Goal: Information Seeking & Learning: Learn about a topic

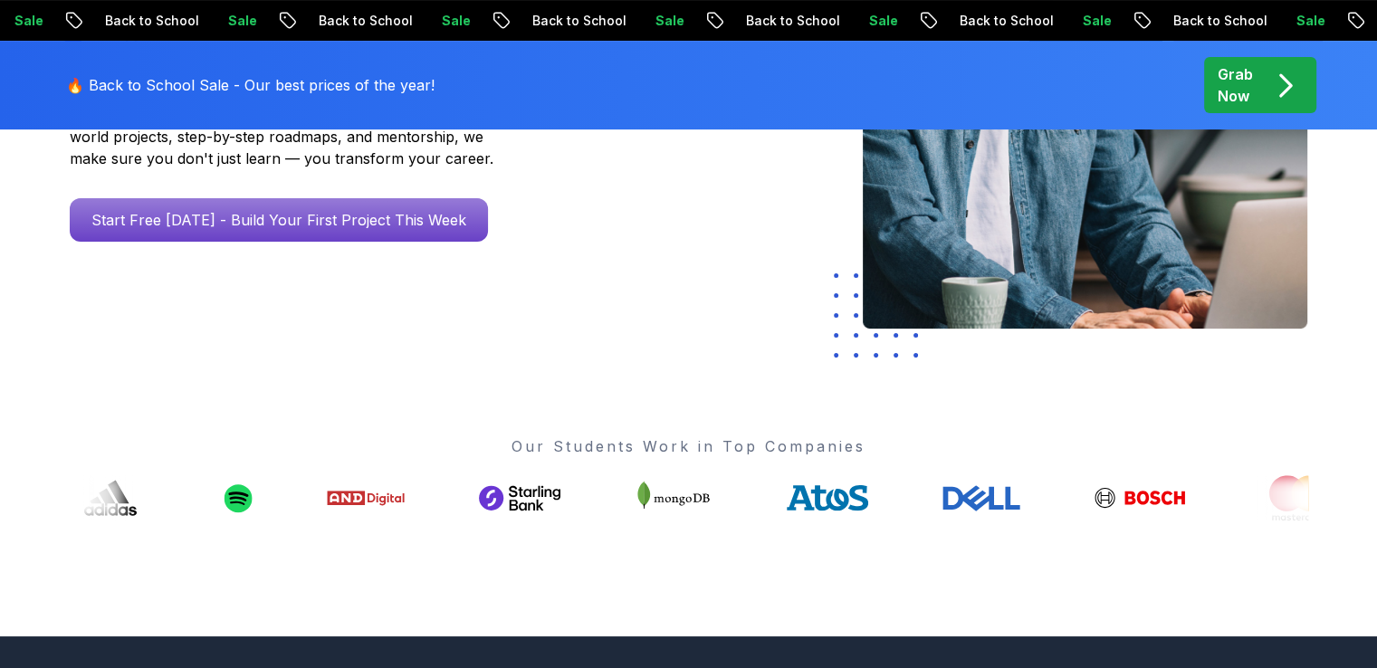
scroll to position [272, 0]
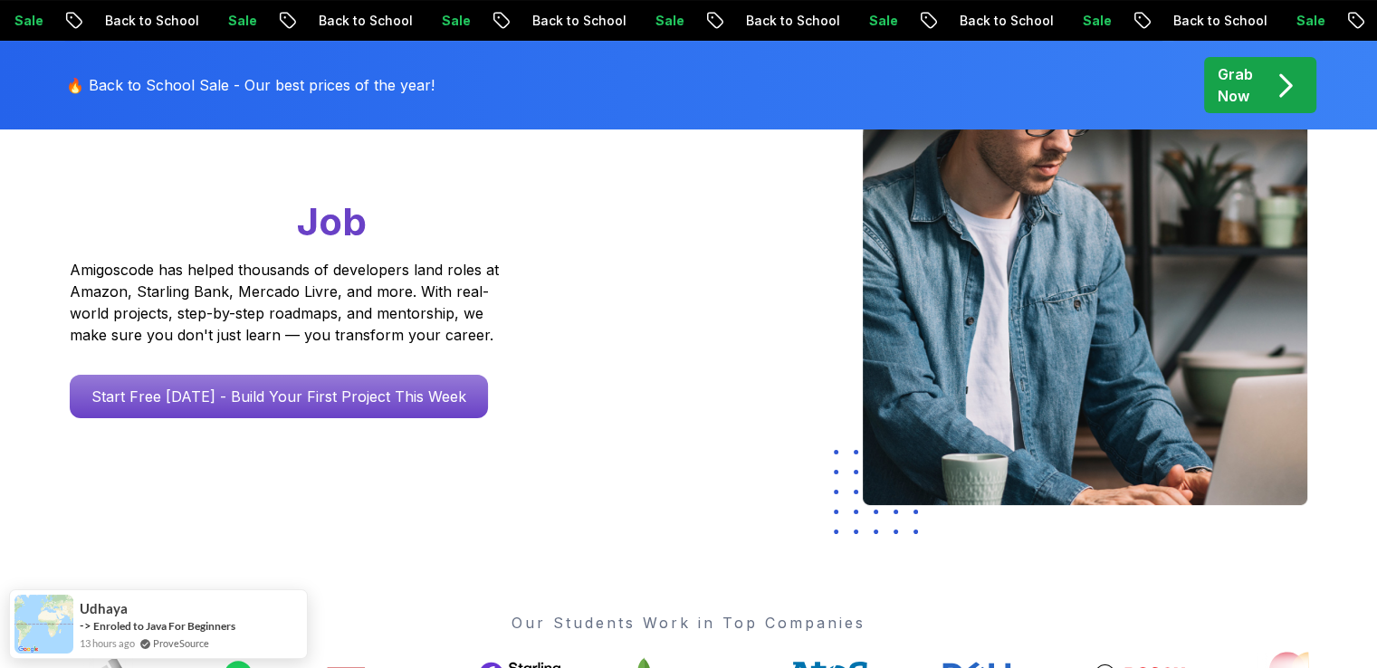
click at [504, 503] on div "Go From Learning to Hired: Master Java, Spring Boot & Cloud Skills That Get You…" at bounding box center [319, 275] width 528 height 472
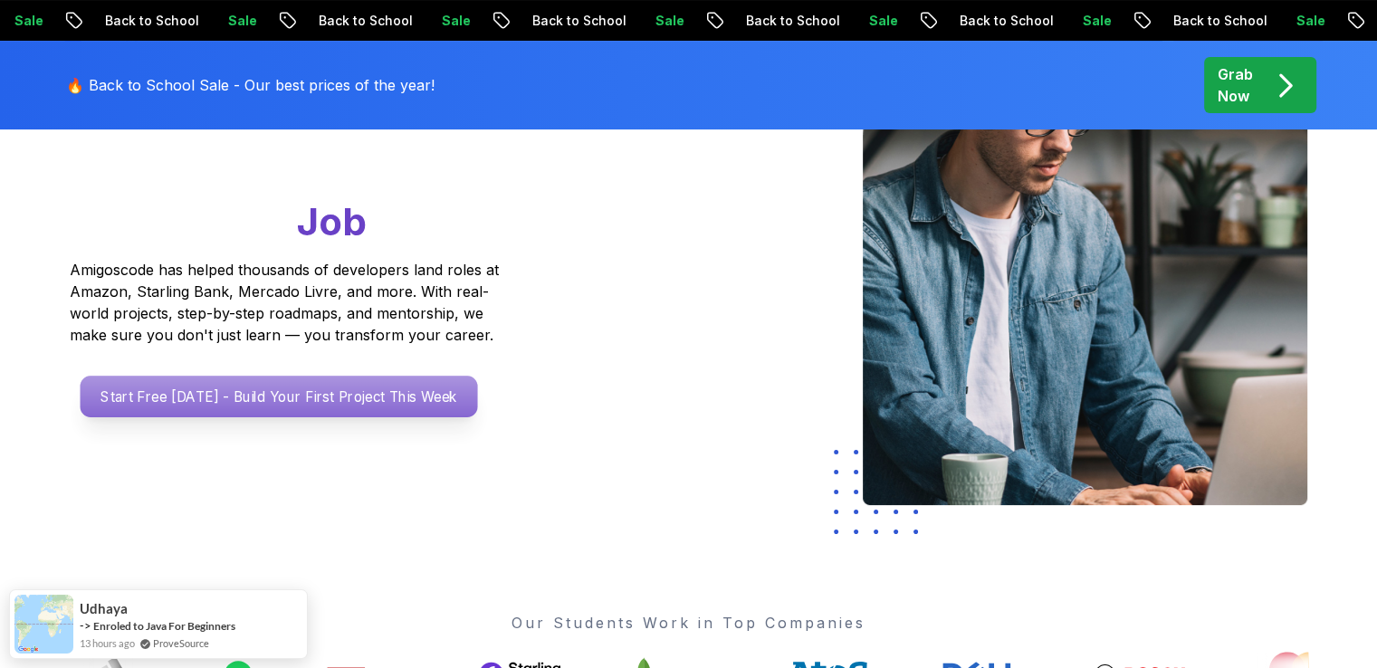
click at [290, 417] on p "Start Free Today - Build Your First Project This Week" at bounding box center [279, 397] width 398 height 42
click at [344, 374] on div "Go From Learning to Hired: Master Java, Spring Boot & Cloud Skills That Get You…" at bounding box center [319, 228] width 499 height 379
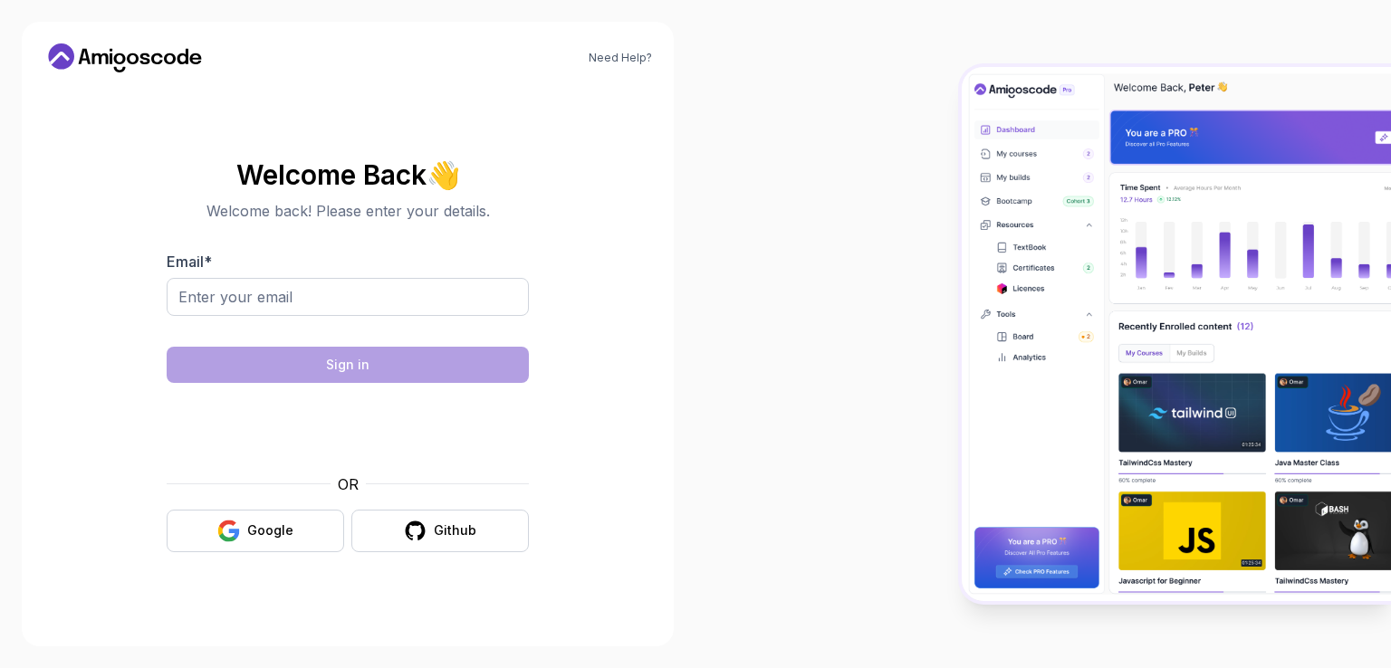
click at [669, 390] on div "Need Help? Welcome Back 👋 Welcome back! Please enter your details. Email * Sign…" at bounding box center [348, 334] width 652 height 625
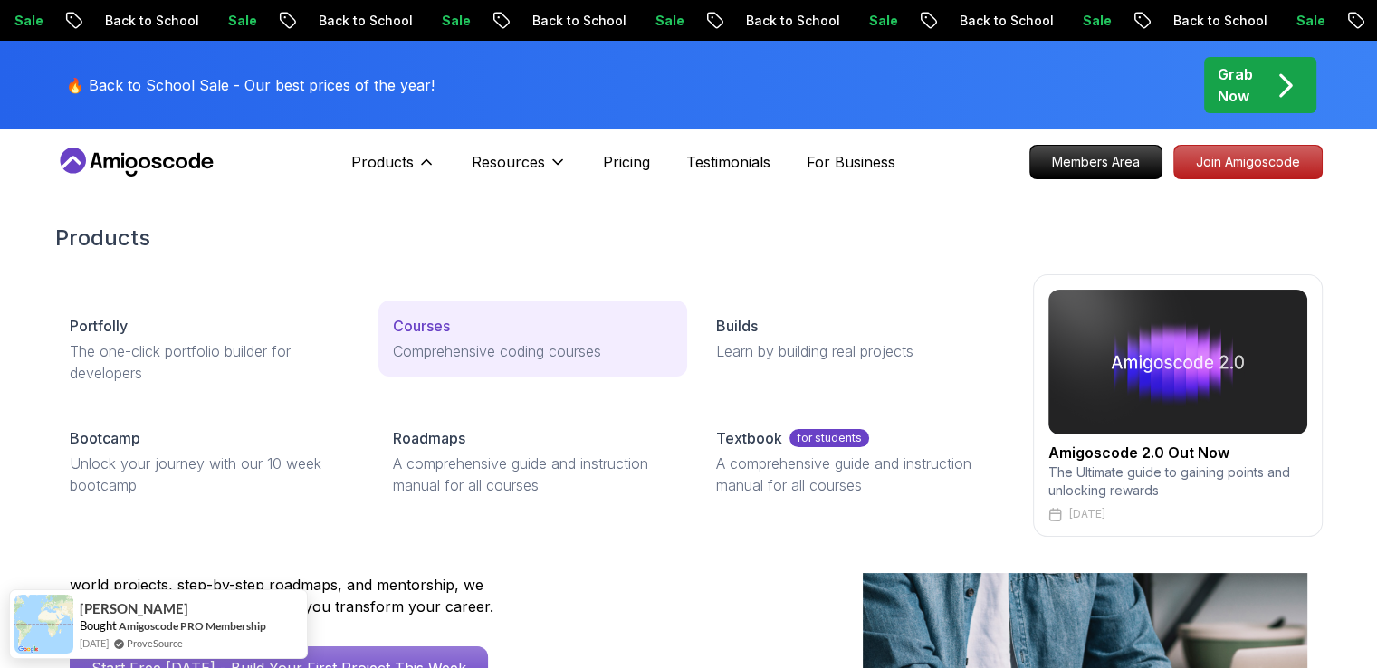
click at [431, 320] on p "Courses" at bounding box center [421, 326] width 57 height 22
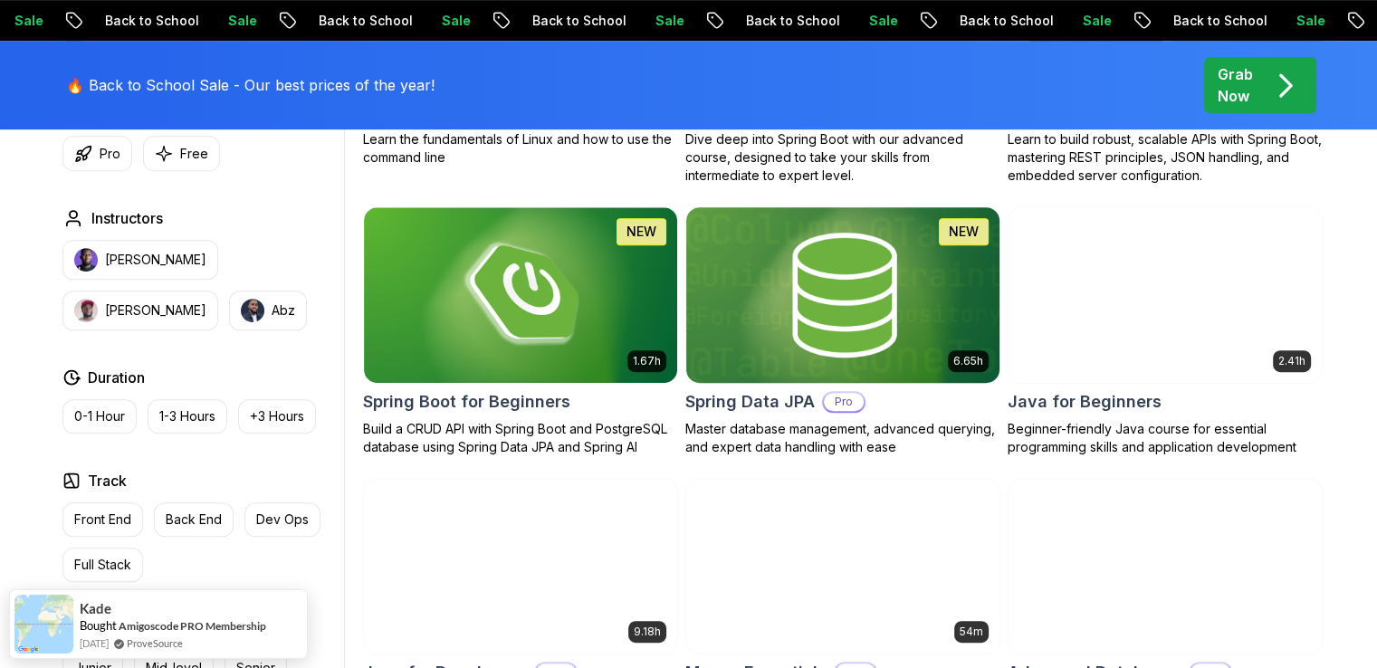
scroll to position [724, 0]
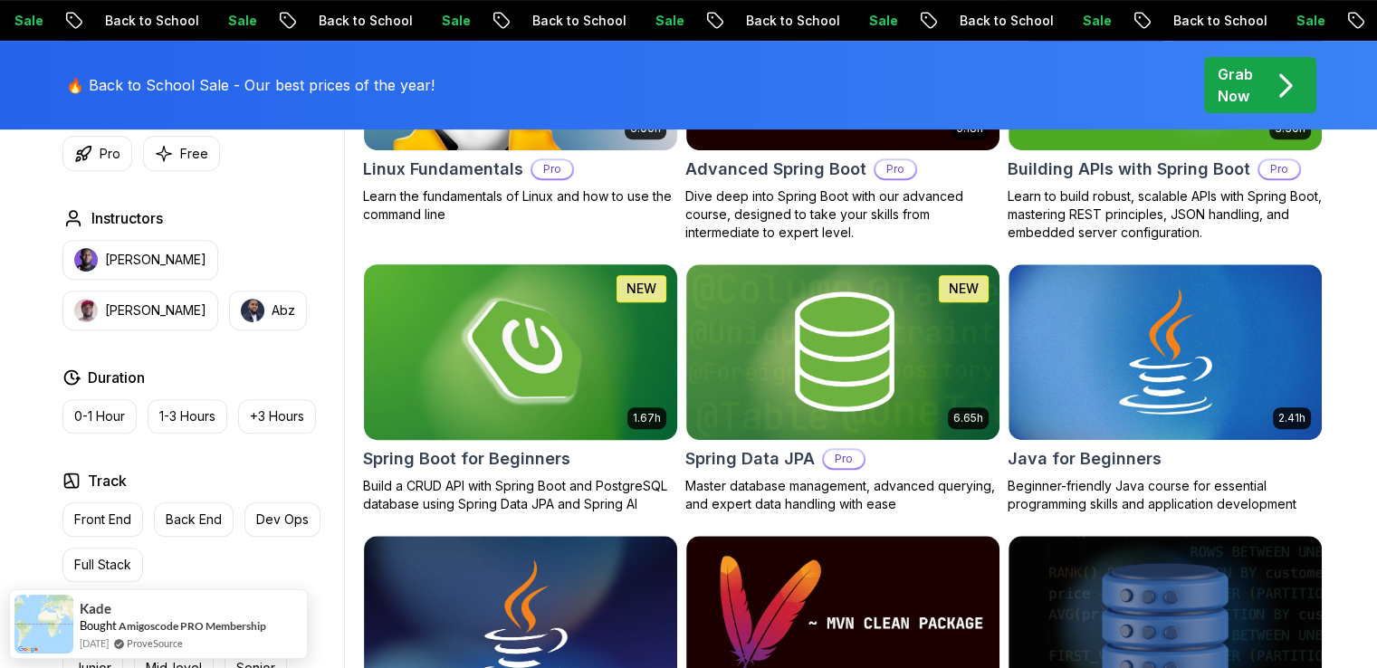
click at [502, 332] on img at bounding box center [520, 352] width 329 height 184
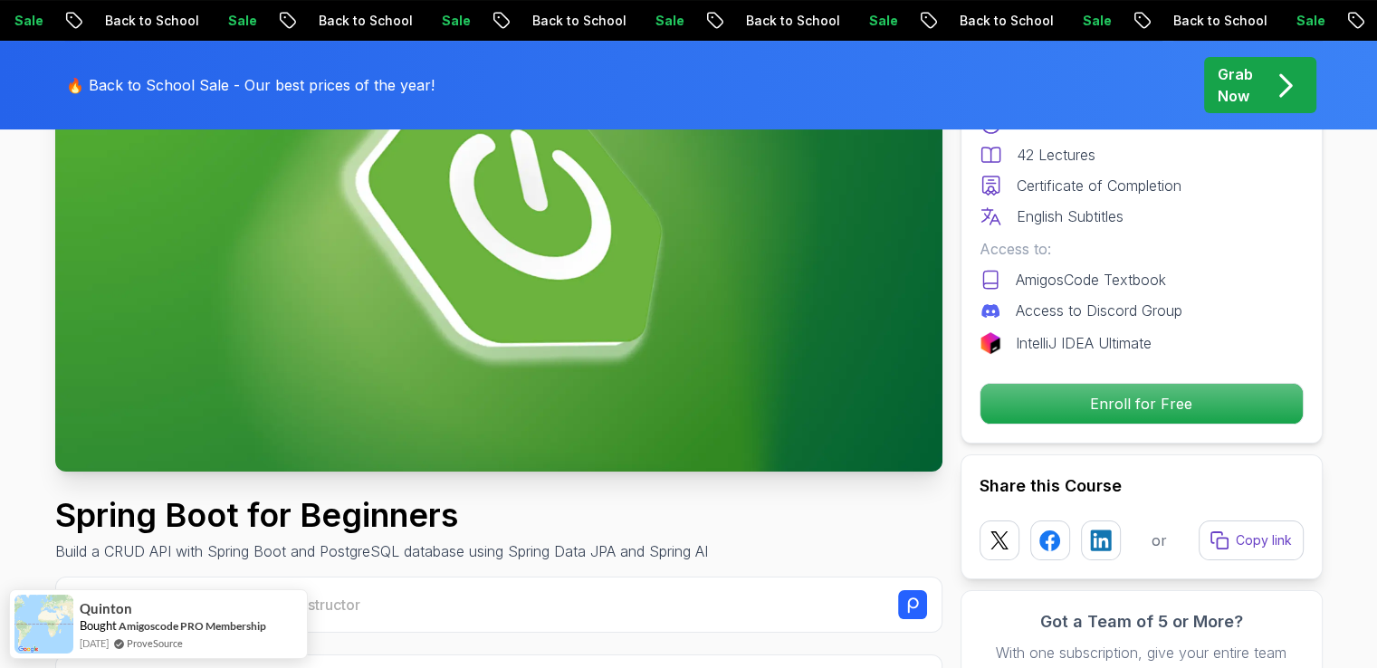
scroll to position [272, 0]
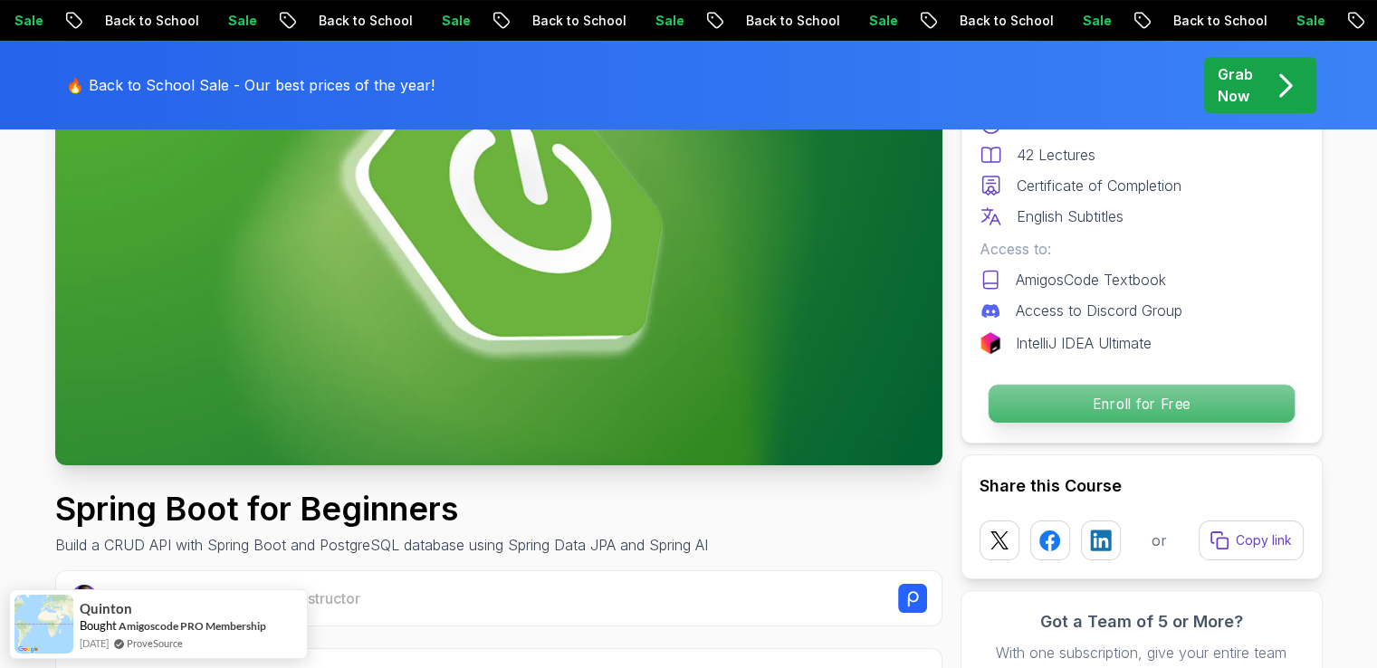
click at [1116, 405] on p "Enroll for Free" at bounding box center [1141, 404] width 306 height 38
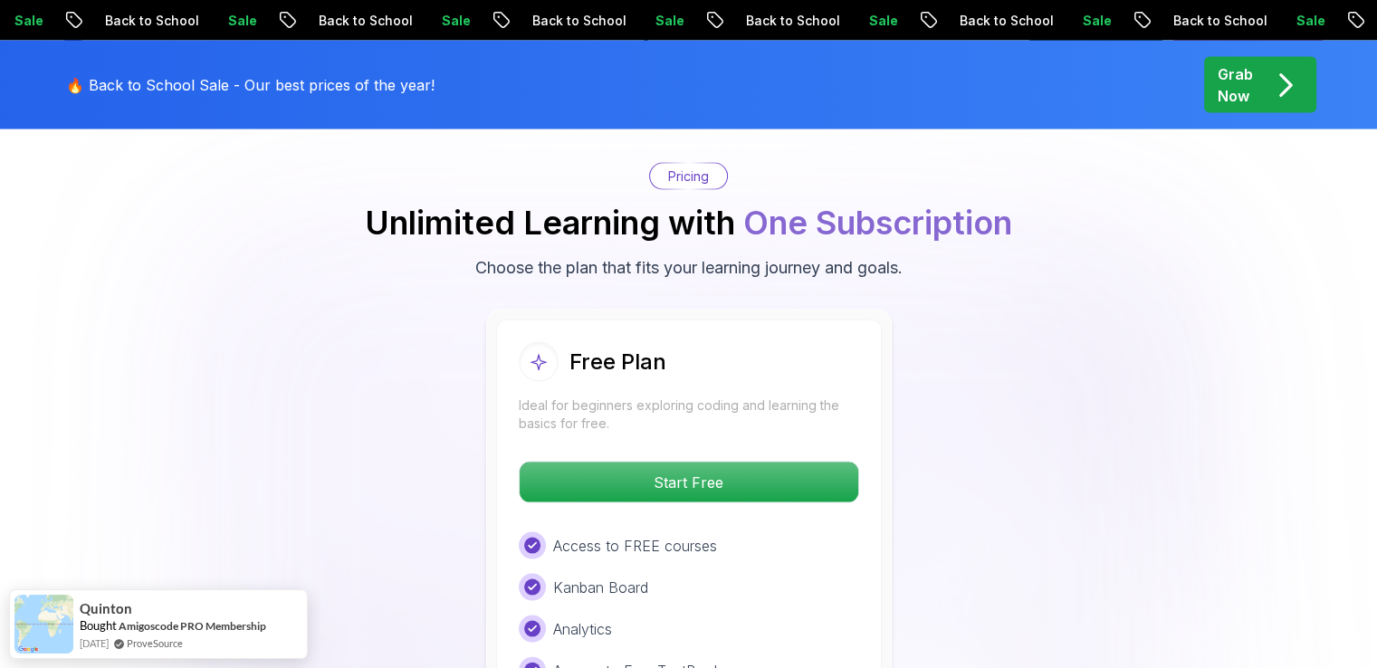
scroll to position [3408, 0]
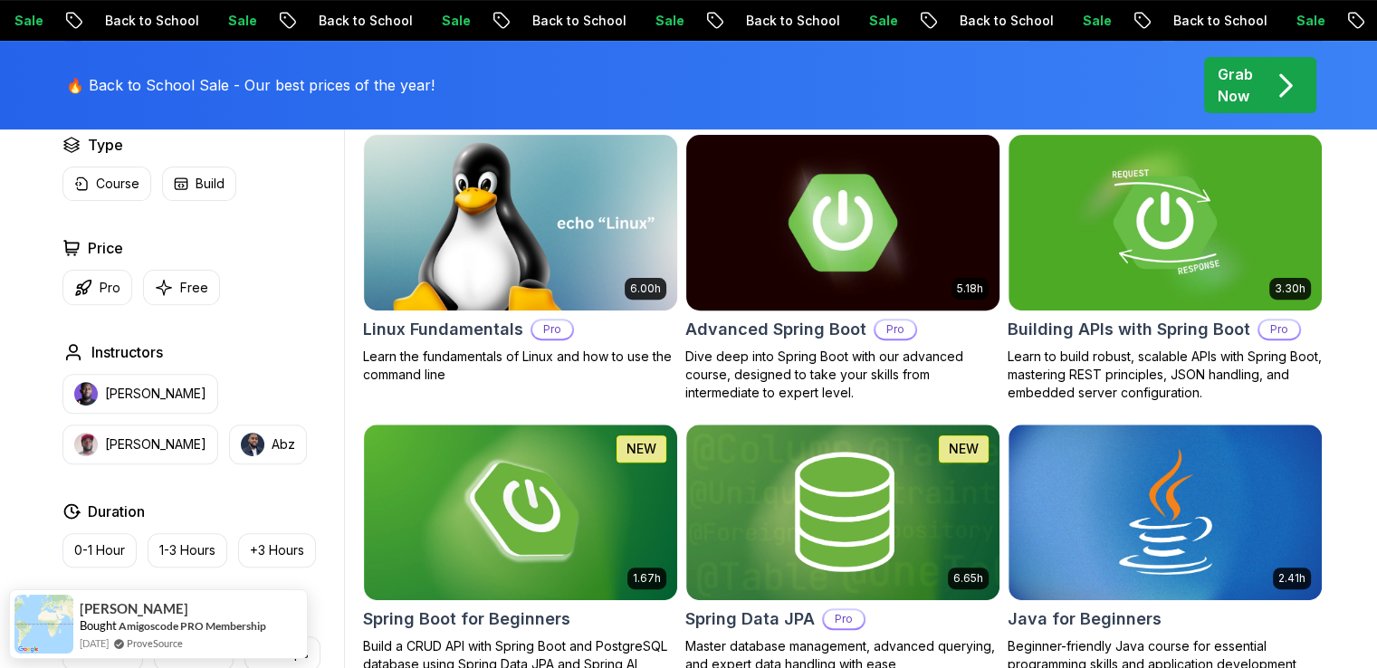
scroll to position [543, 0]
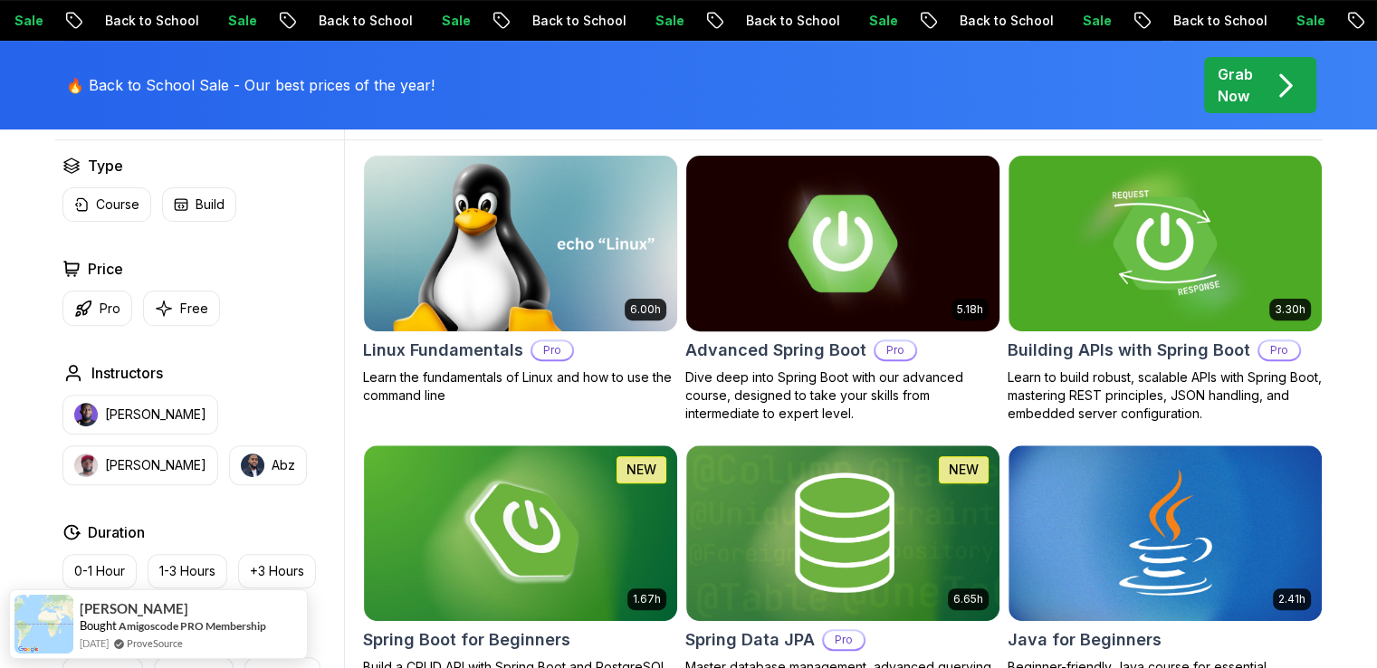
click at [838, 272] on img at bounding box center [842, 243] width 329 height 184
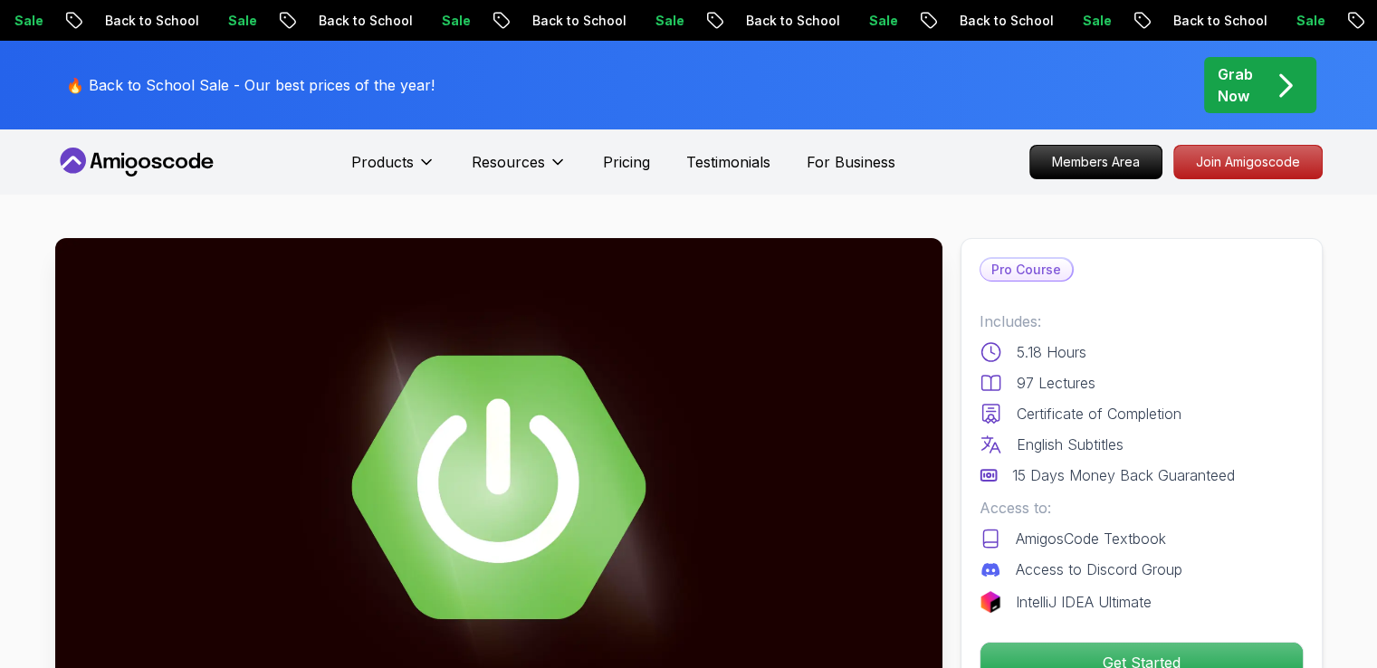
scroll to position [362, 0]
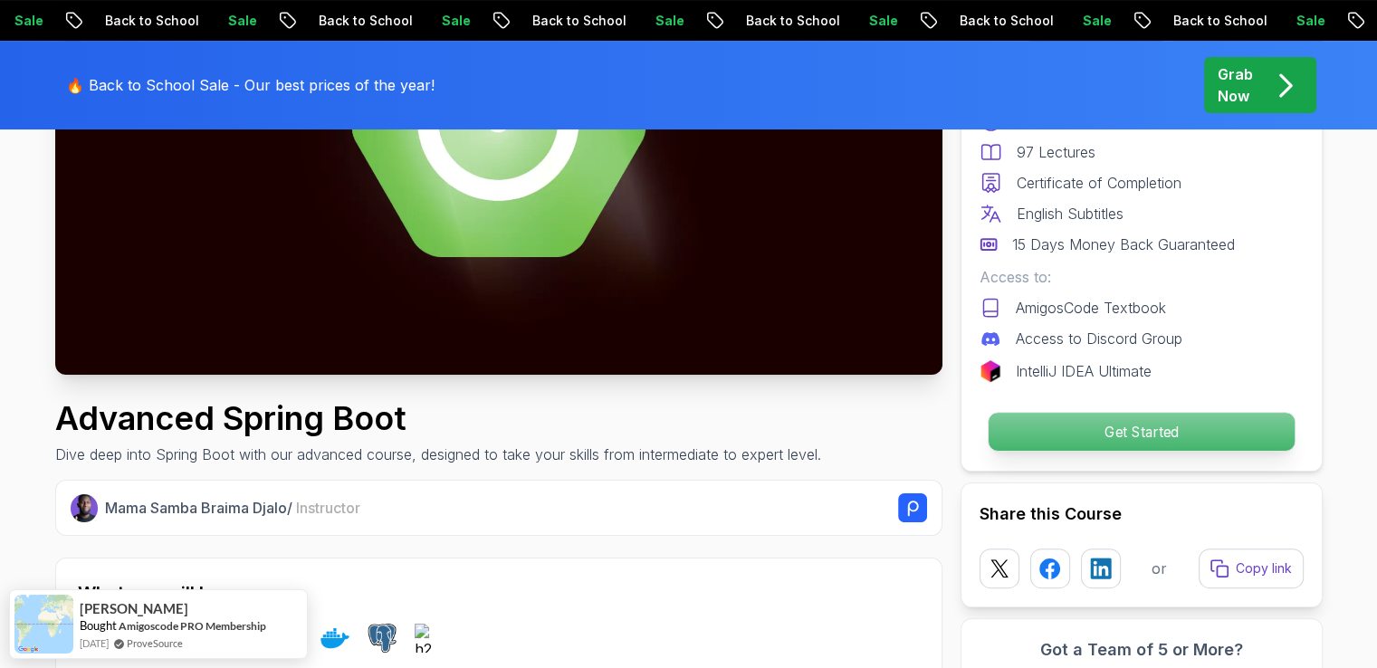
click at [1113, 431] on p "Get Started" at bounding box center [1141, 432] width 306 height 38
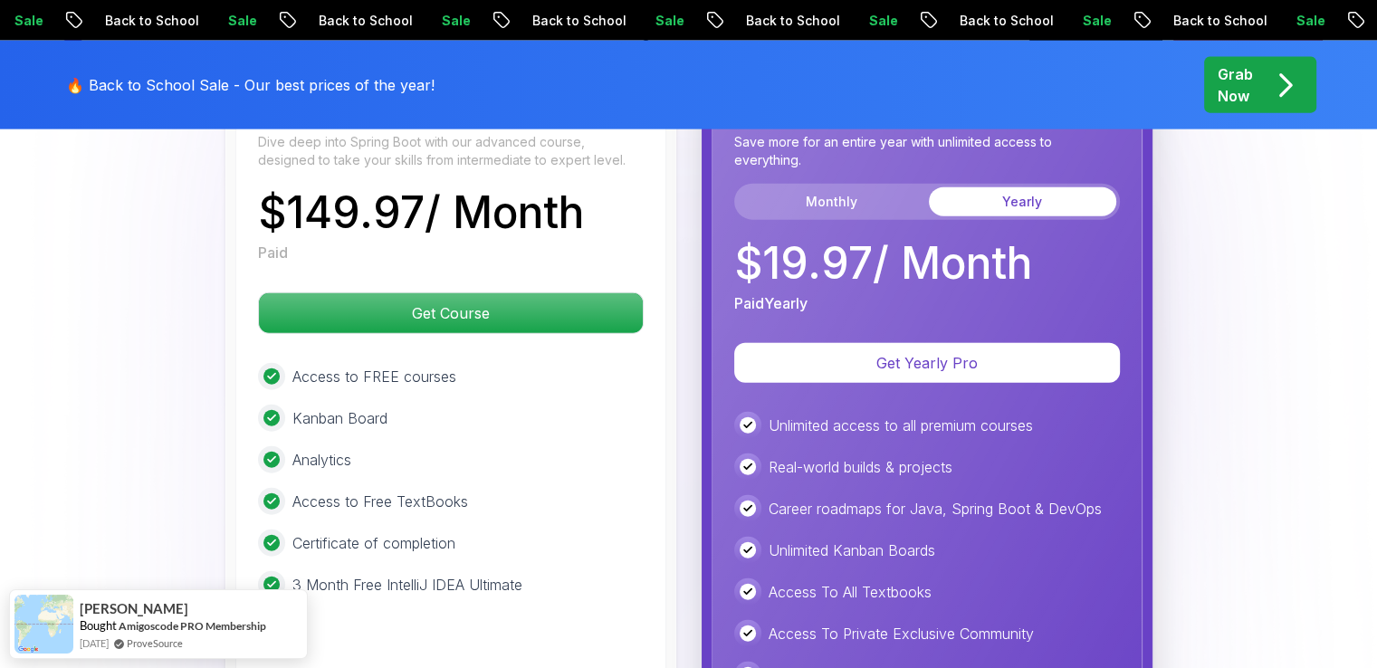
scroll to position [3945, 0]
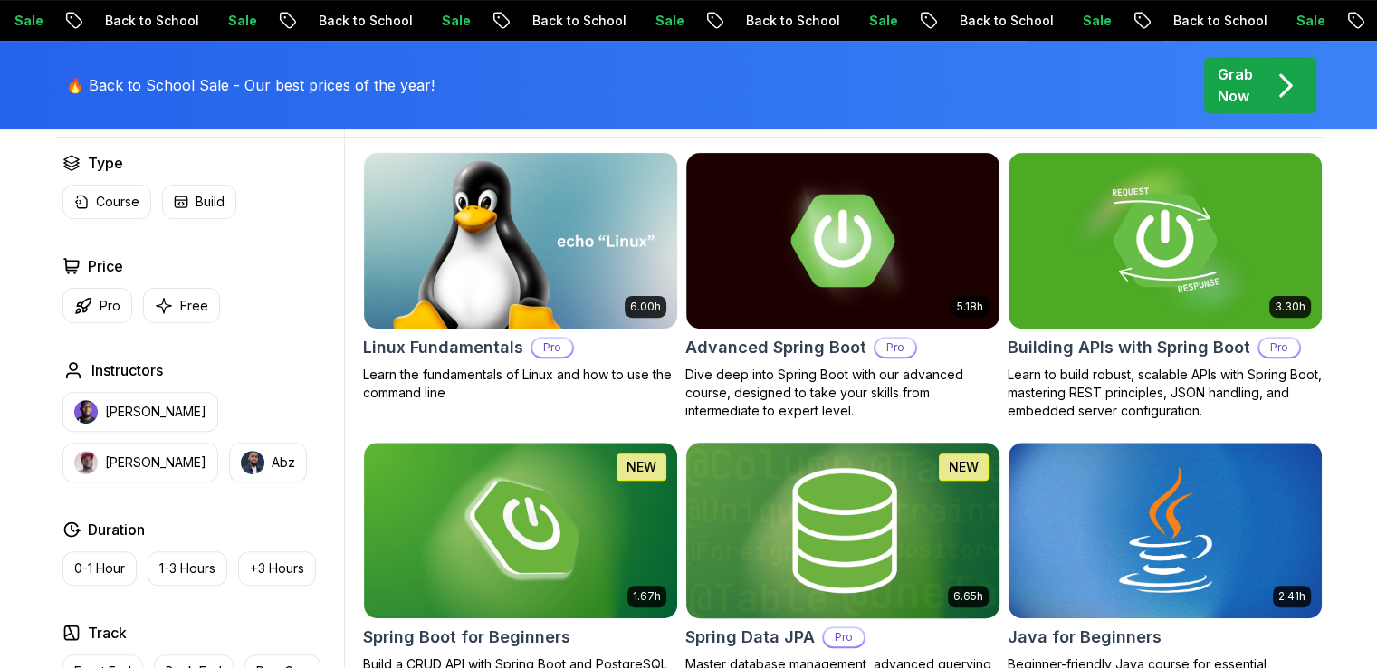
scroll to position [729, 0]
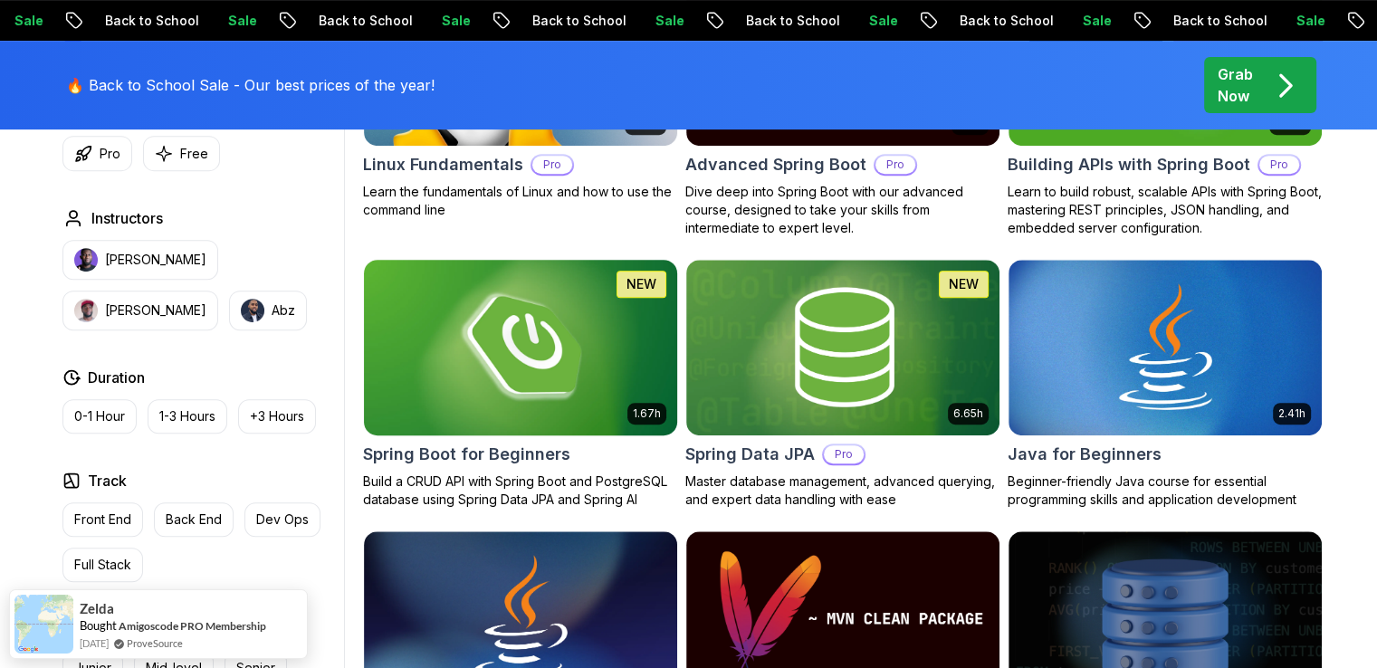
click at [551, 355] on img at bounding box center [520, 347] width 329 height 184
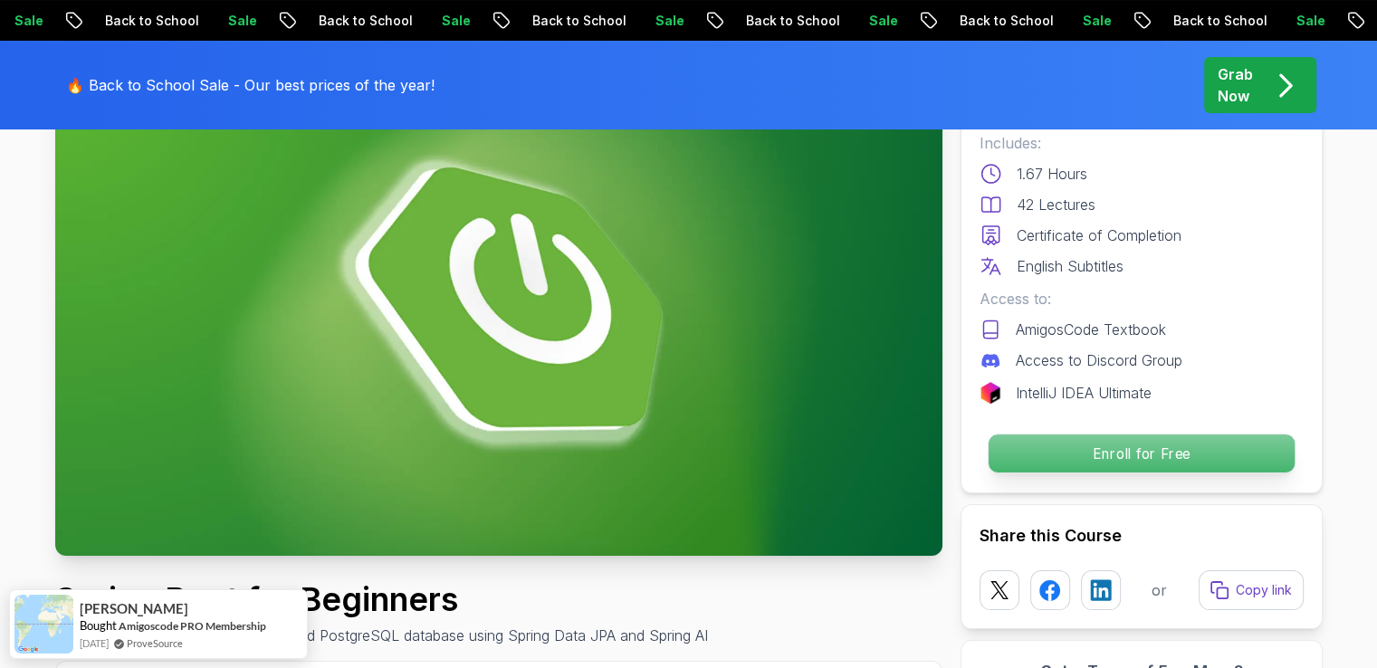
click at [1169, 437] on p "Enroll for Free" at bounding box center [1141, 454] width 306 height 38
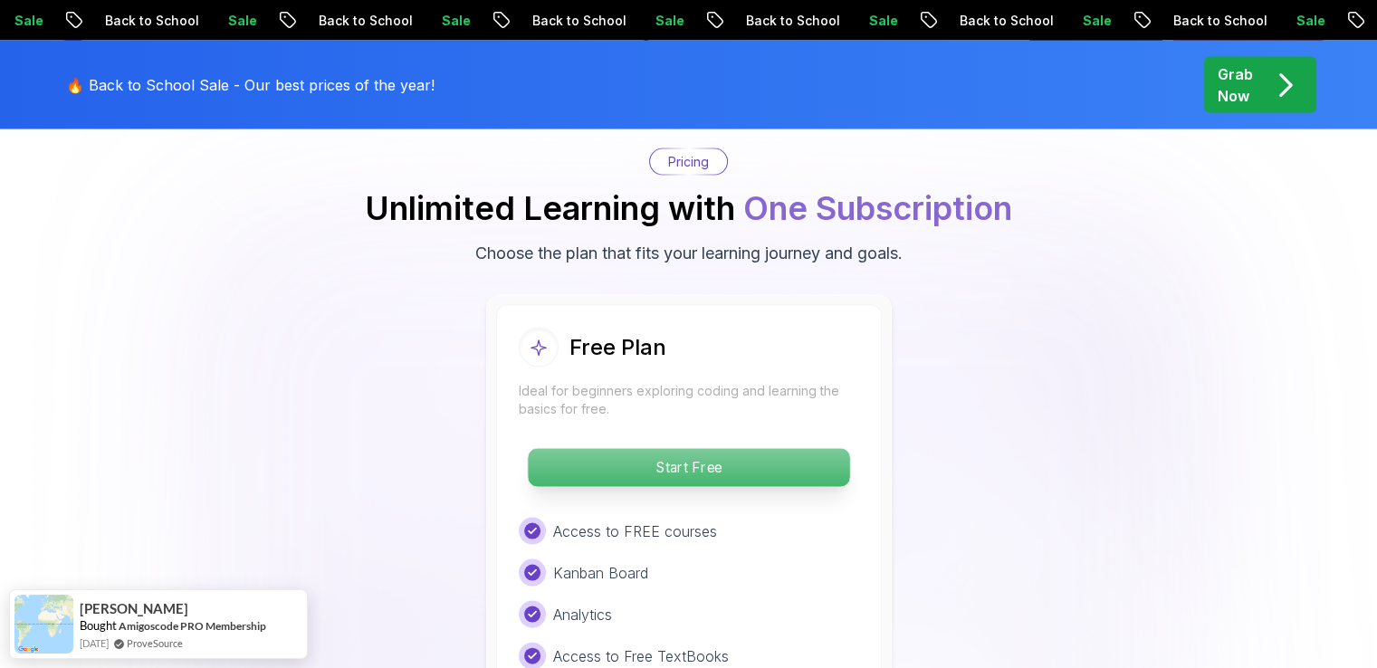
scroll to position [3680, 0]
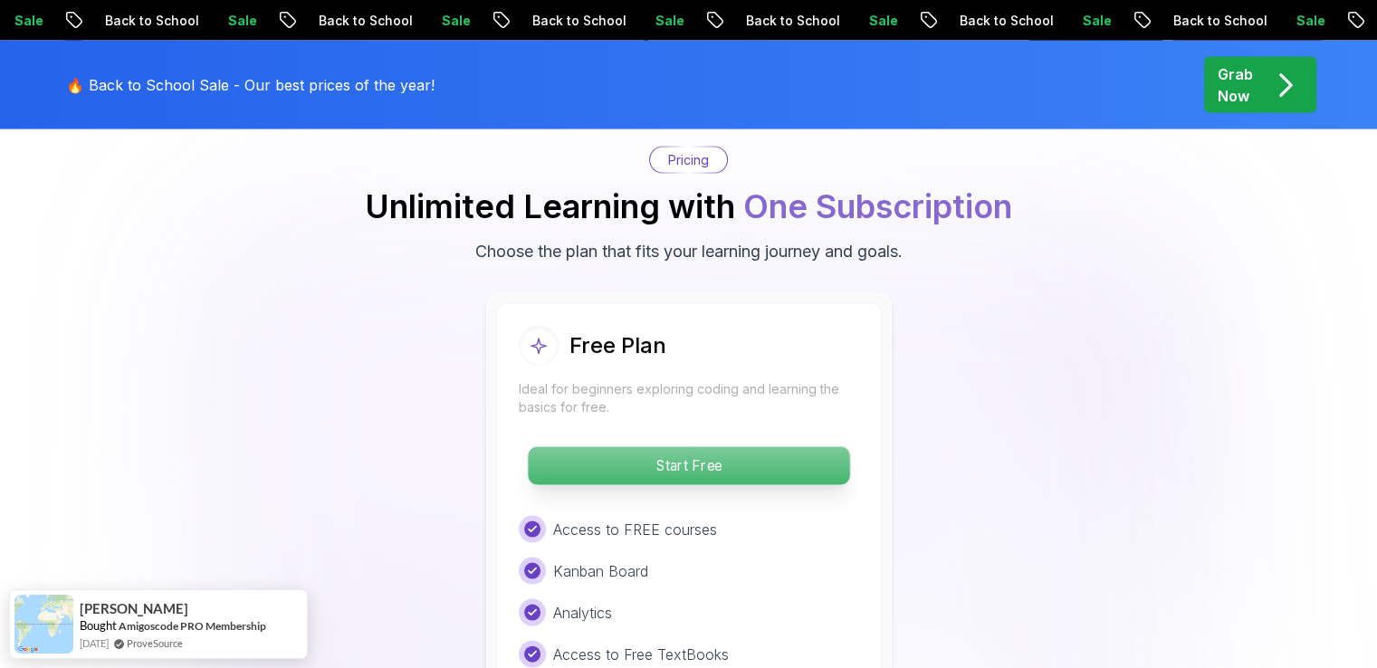
click at [722, 447] on p "Start Free" at bounding box center [688, 466] width 321 height 38
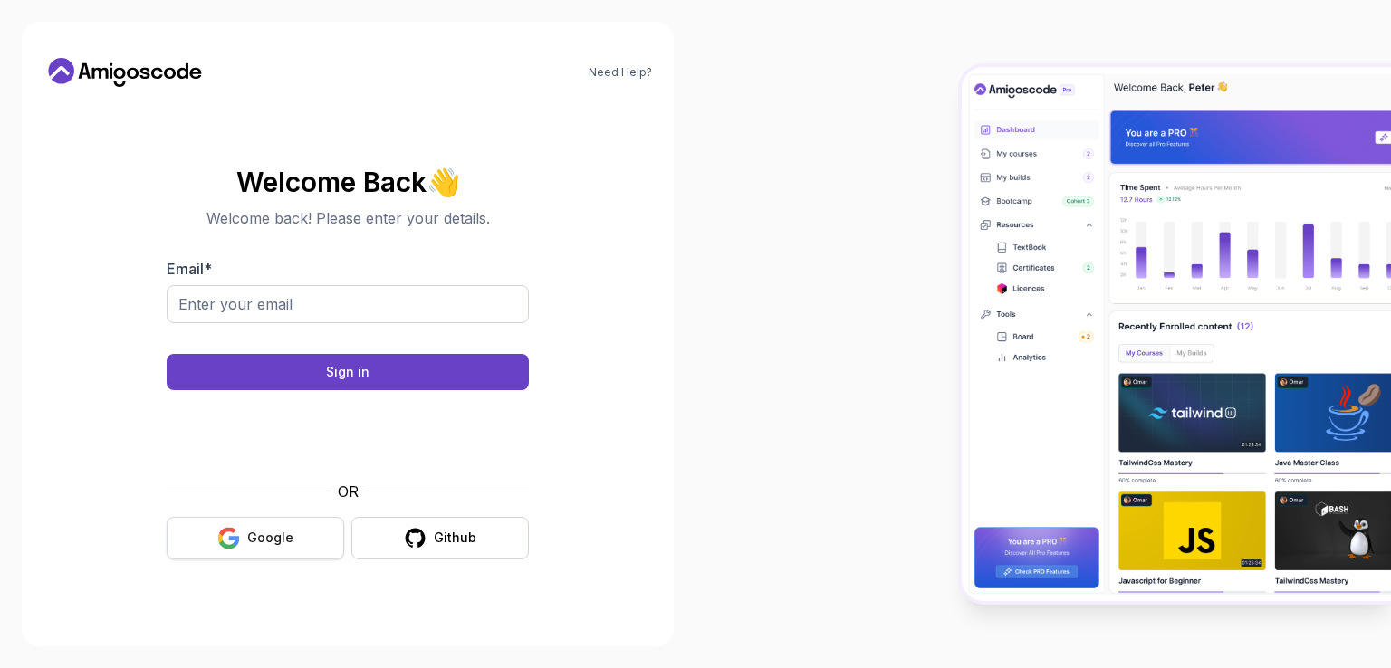
click at [298, 535] on button "Google" at bounding box center [255, 538] width 177 height 43
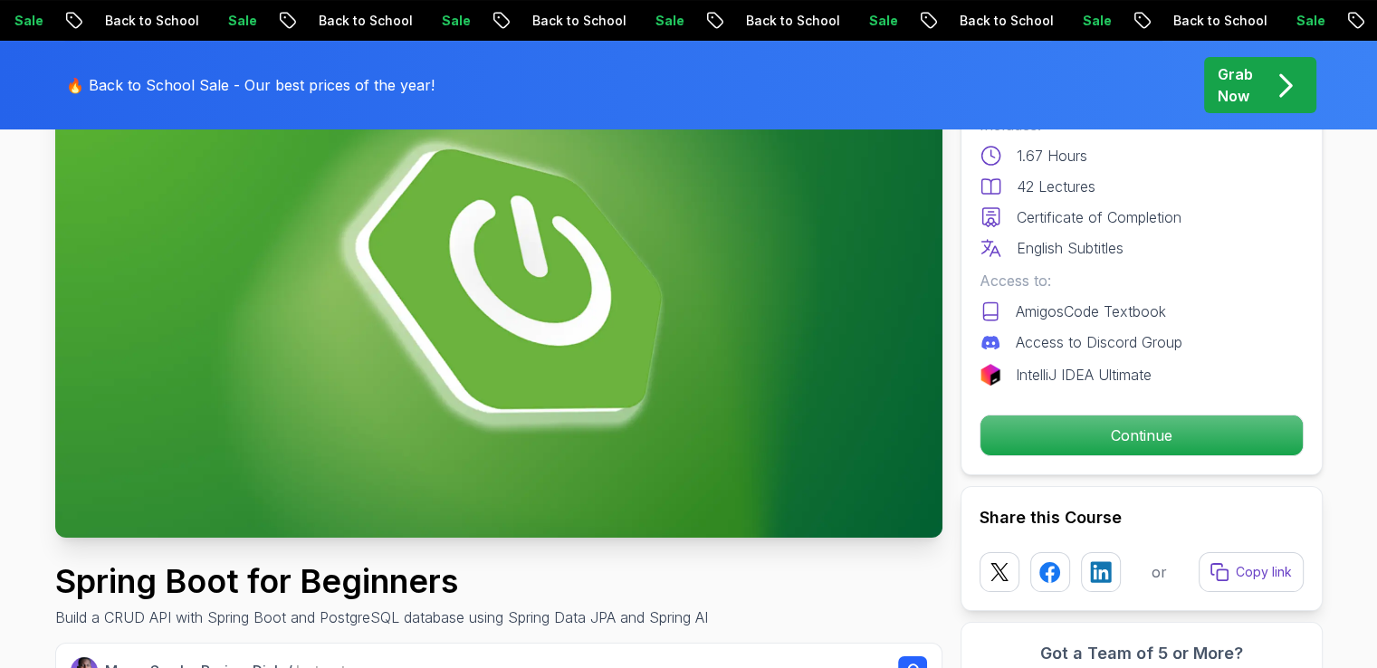
scroll to position [362, 0]
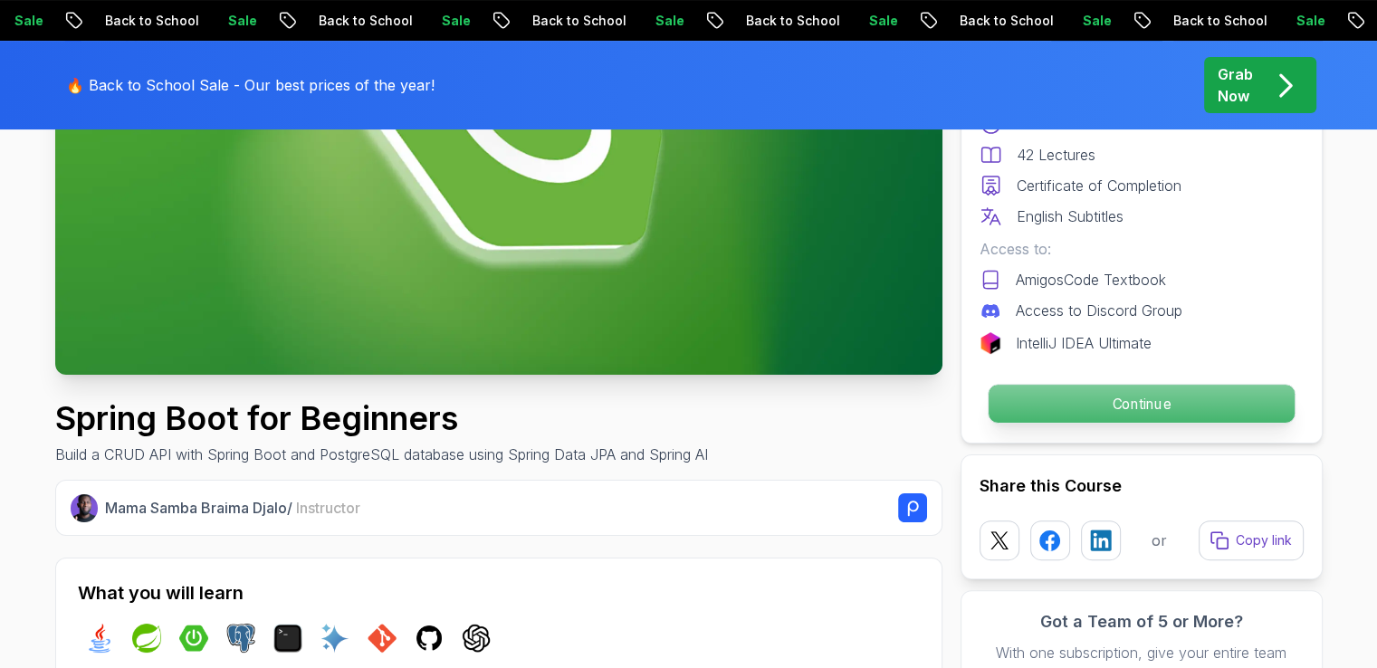
click at [1094, 402] on p "Continue" at bounding box center [1141, 404] width 306 height 38
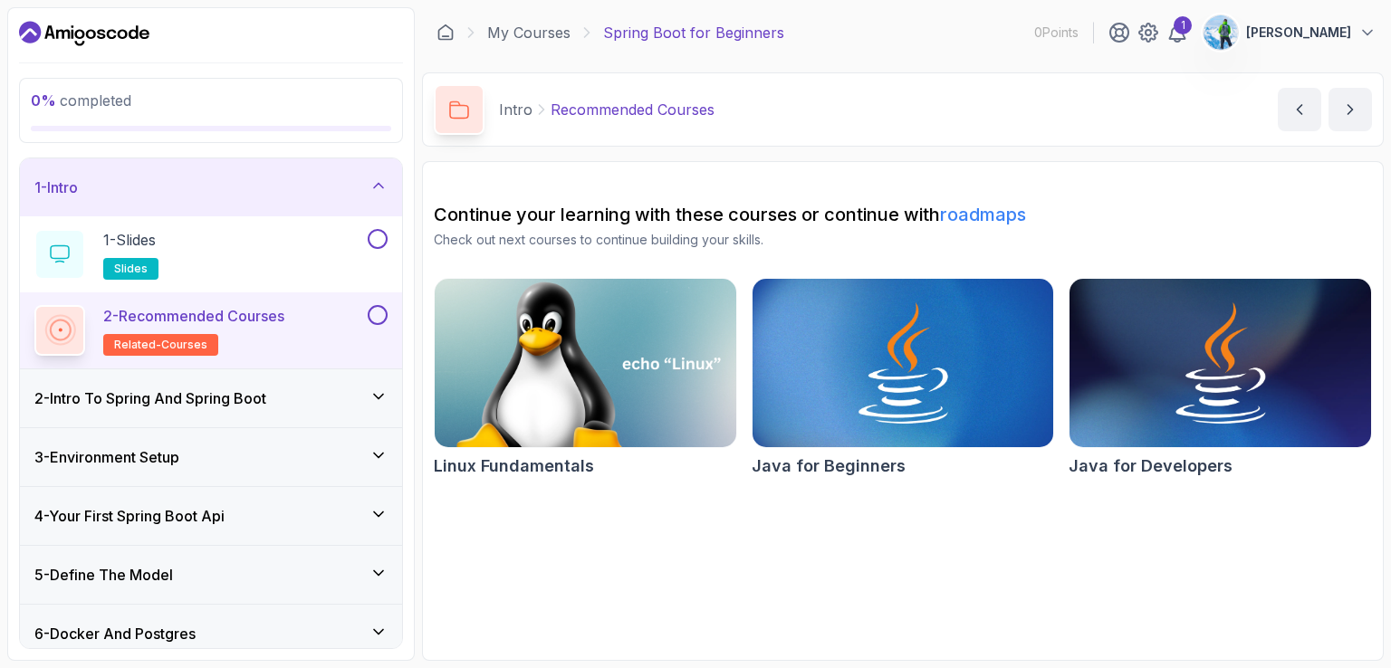
click at [640, 363] on img at bounding box center [585, 362] width 316 height 177
click at [952, 381] on img at bounding box center [902, 362] width 316 height 177
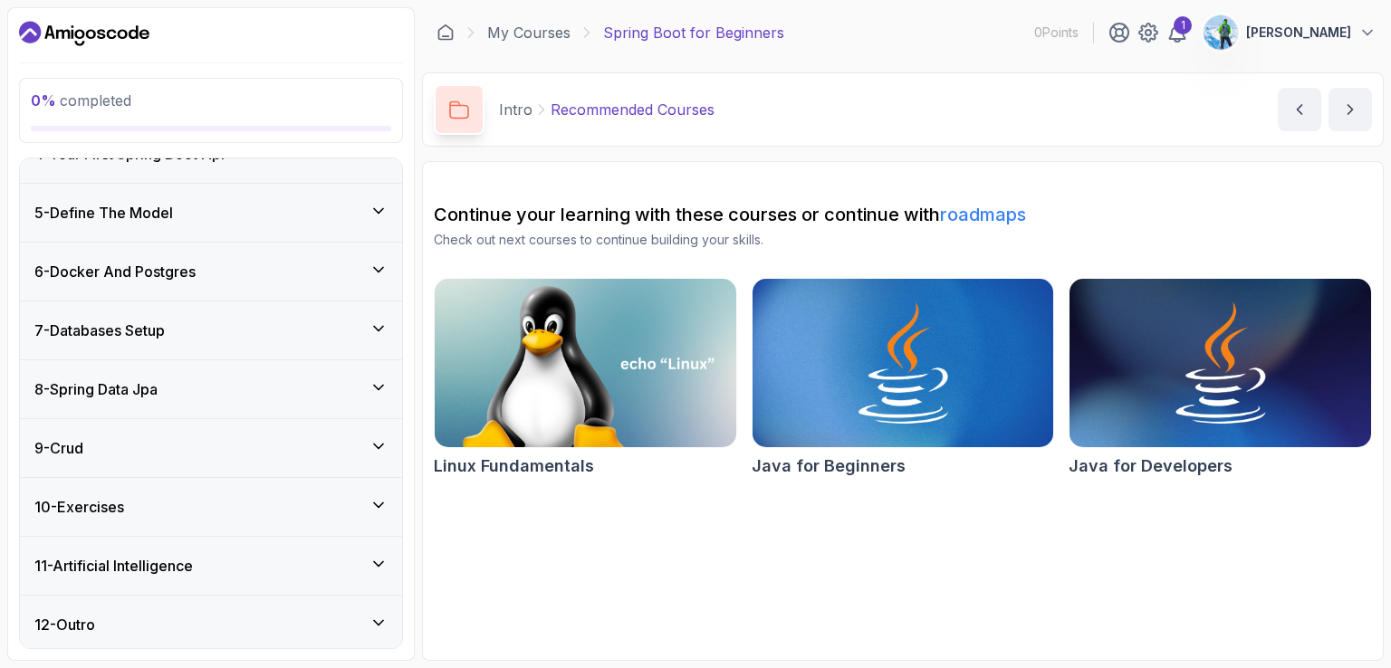
scroll to position [364, 0]
click at [373, 445] on icon at bounding box center [378, 445] width 18 height 18
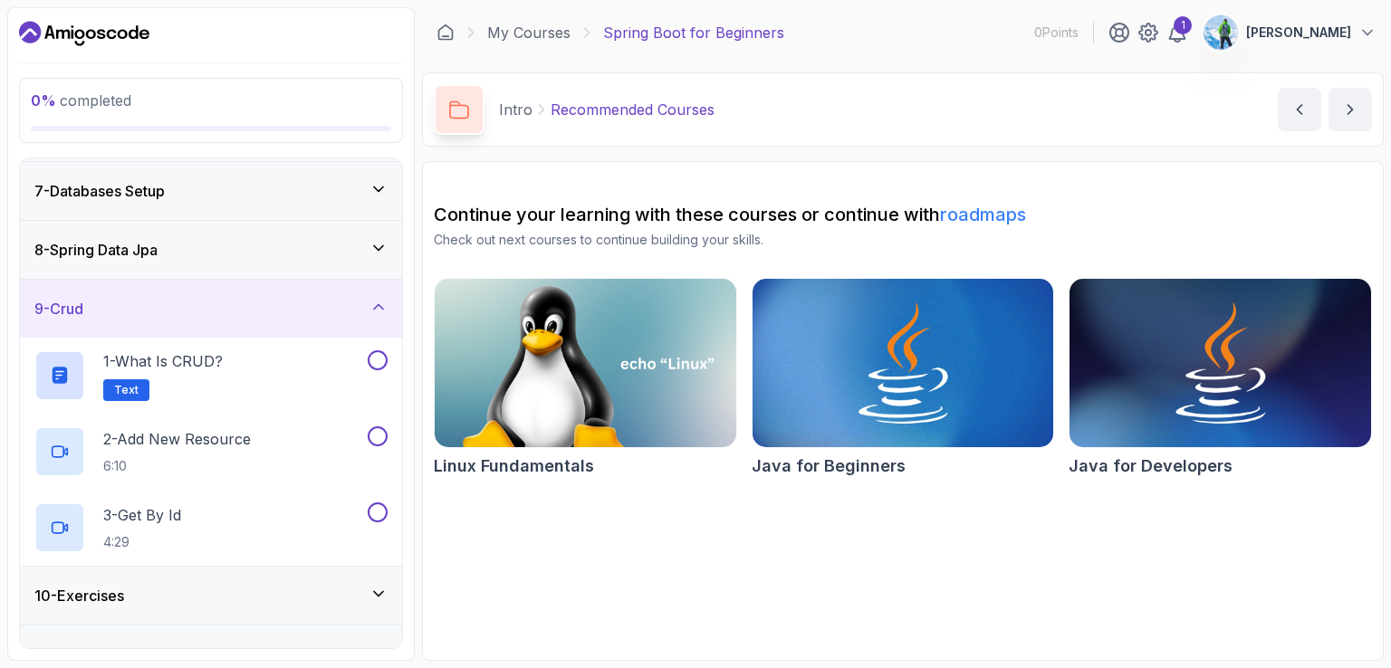
click at [383, 280] on div "9 - Crud" at bounding box center [211, 309] width 382 height 58
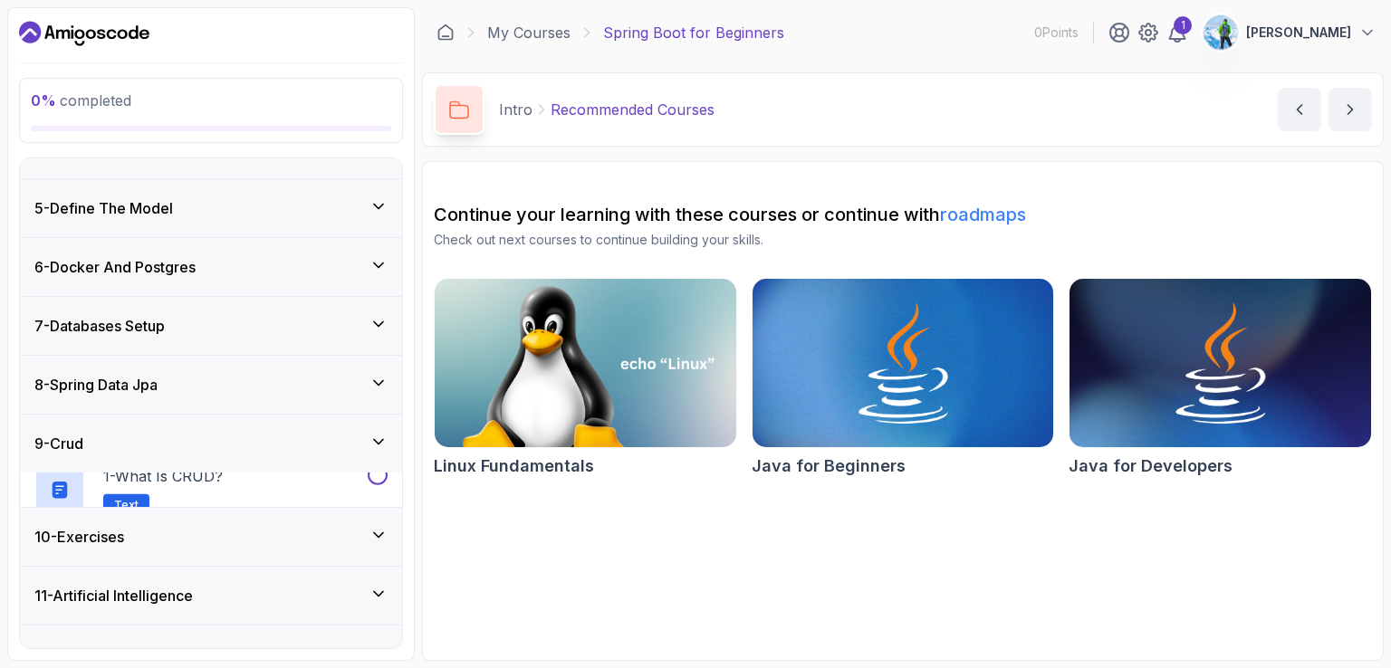
scroll to position [212, 0]
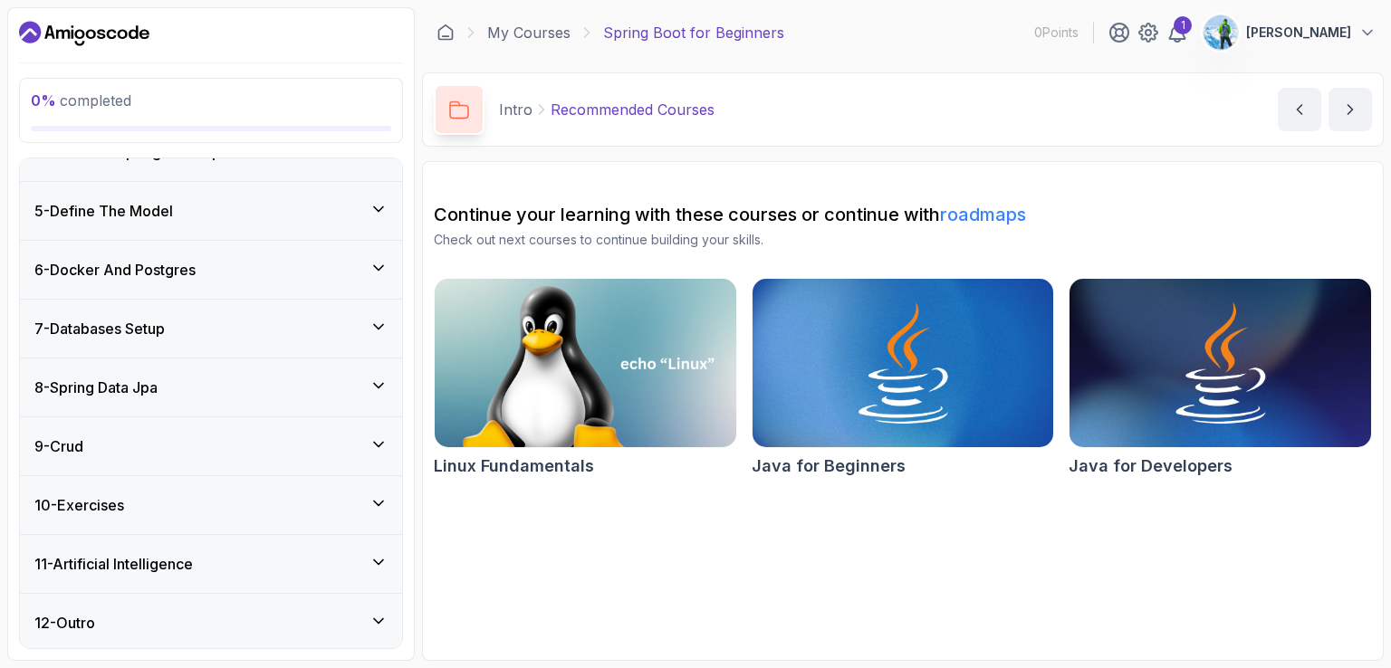
click at [385, 612] on icon at bounding box center [378, 621] width 18 height 18
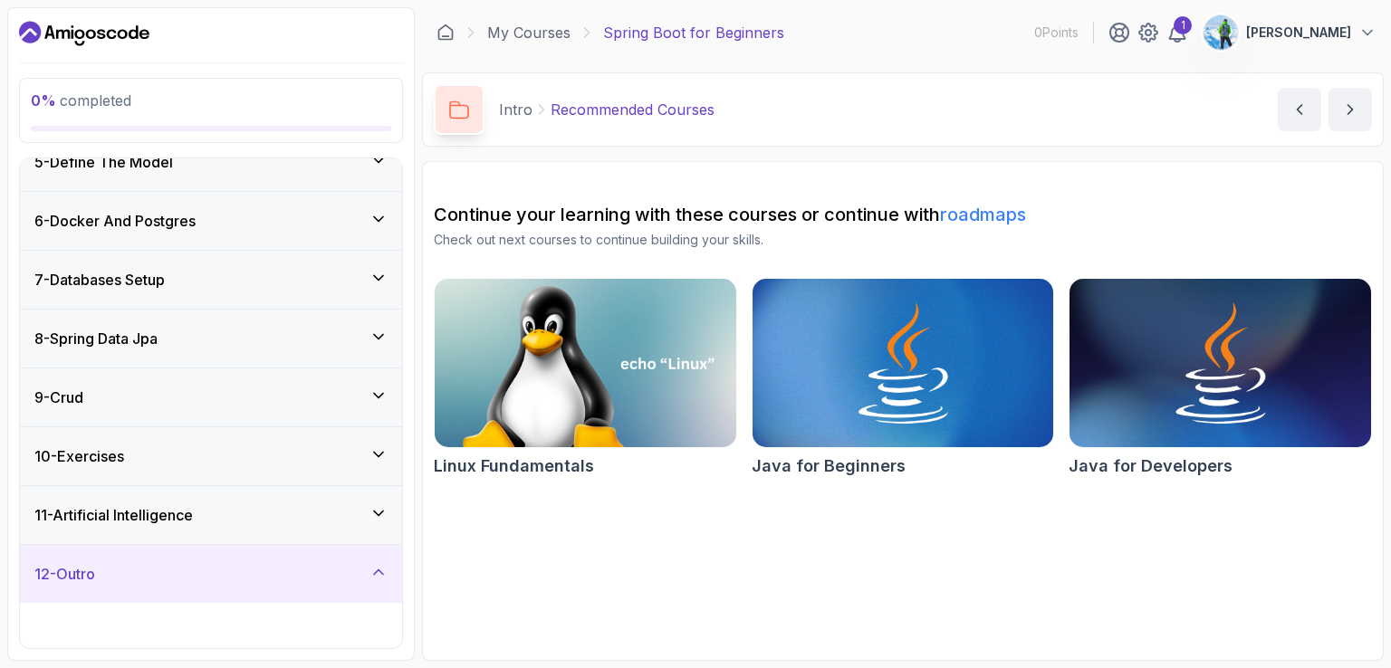
scroll to position [364, 0]
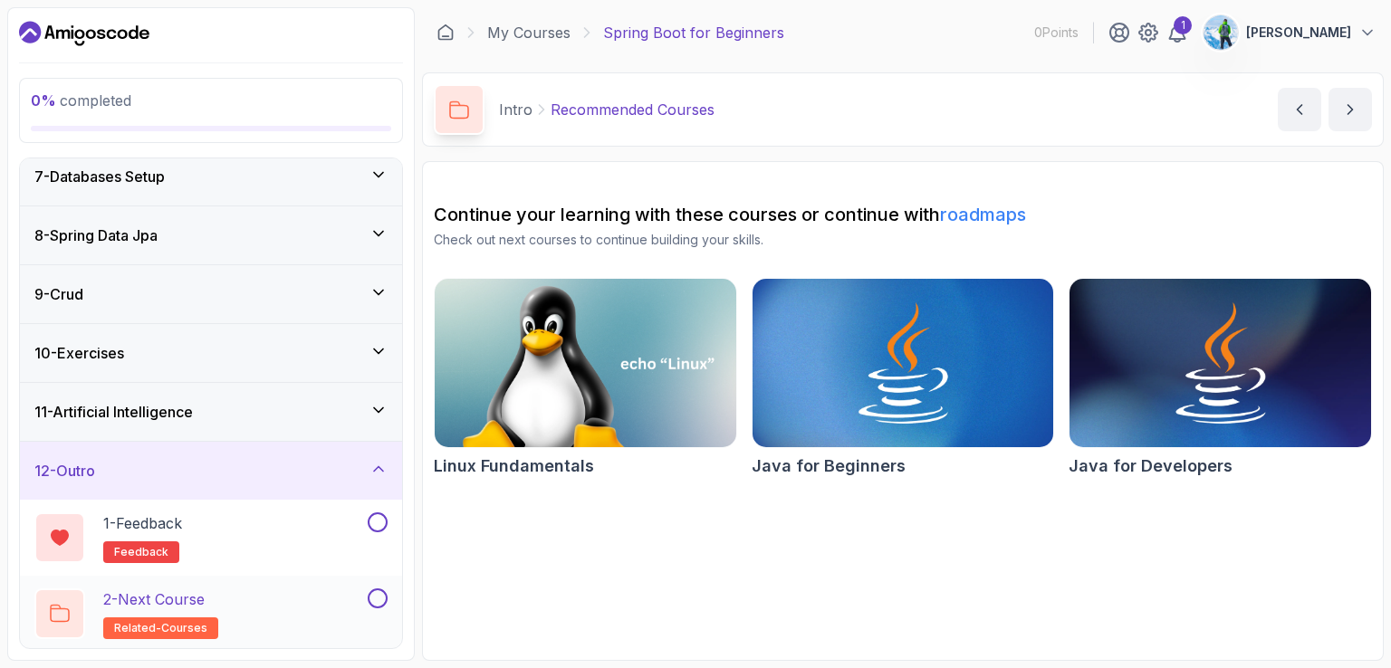
click at [279, 605] on div "2 - Next Course related-courses" at bounding box center [199, 614] width 330 height 51
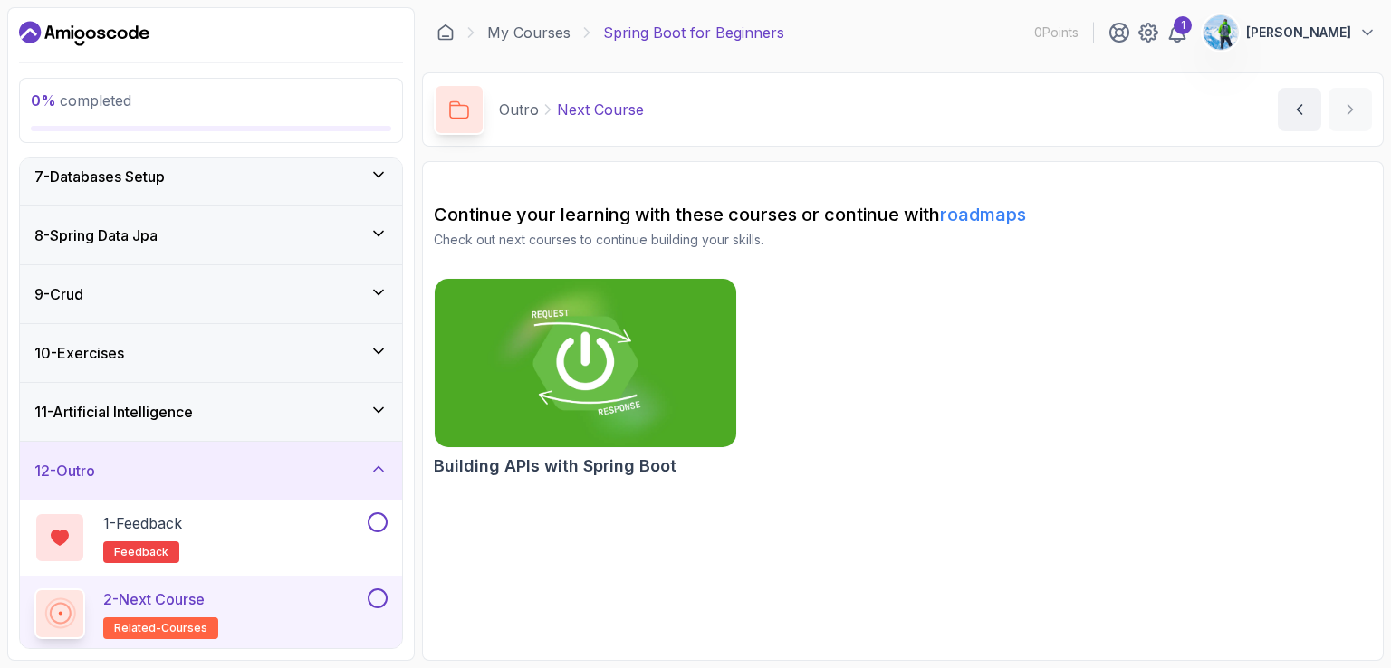
click at [569, 380] on img at bounding box center [585, 362] width 316 height 177
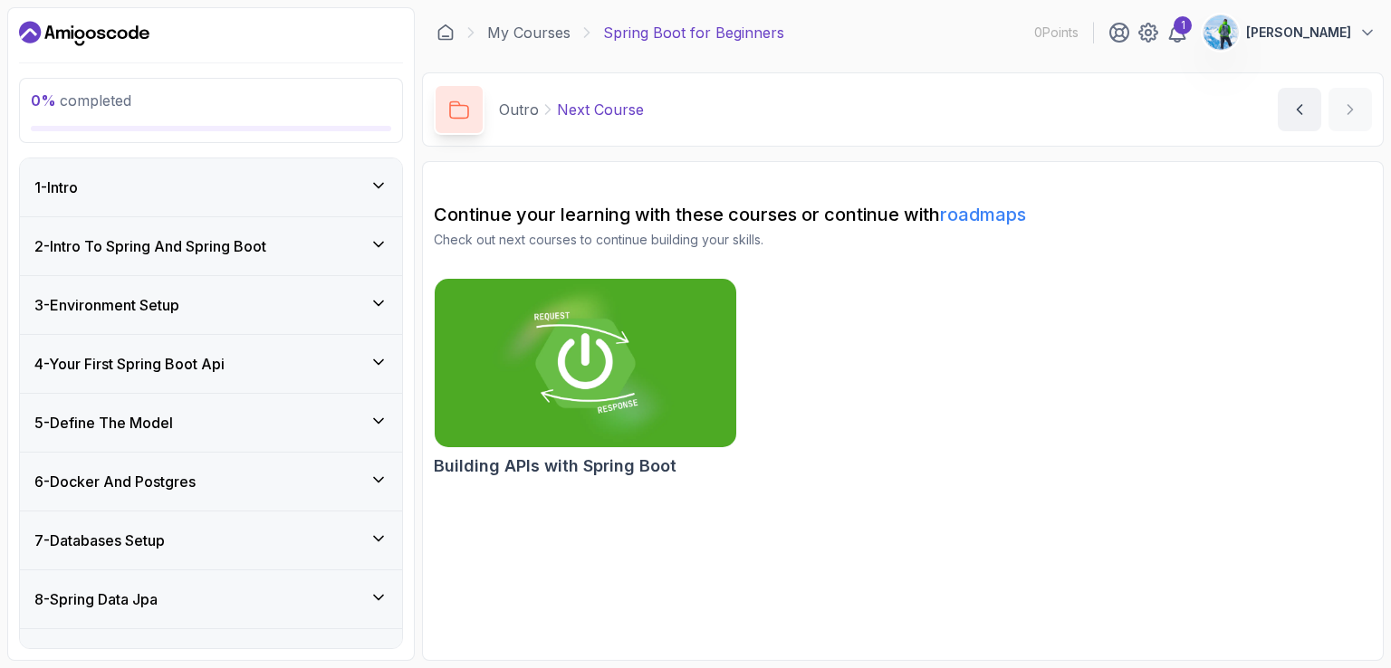
click at [127, 193] on div "1 - Intro" at bounding box center [210, 188] width 353 height 22
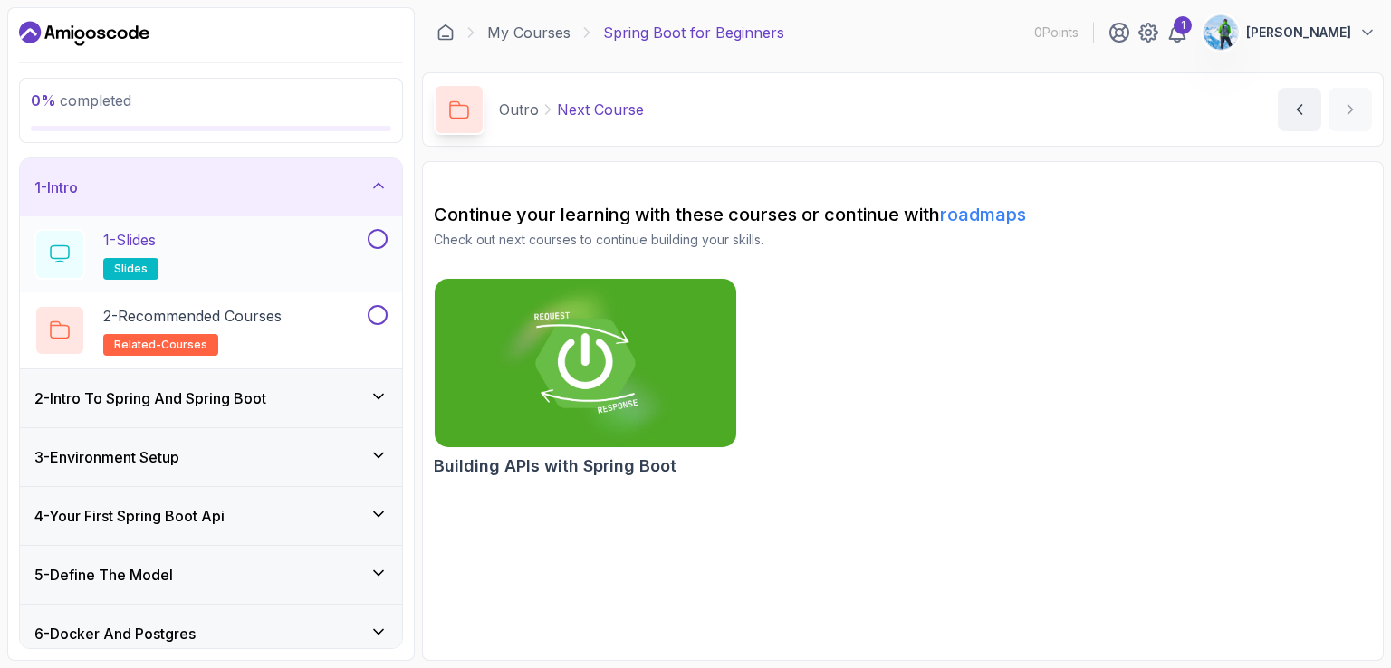
click at [294, 261] on div "1 - Slides slides" at bounding box center [199, 254] width 330 height 51
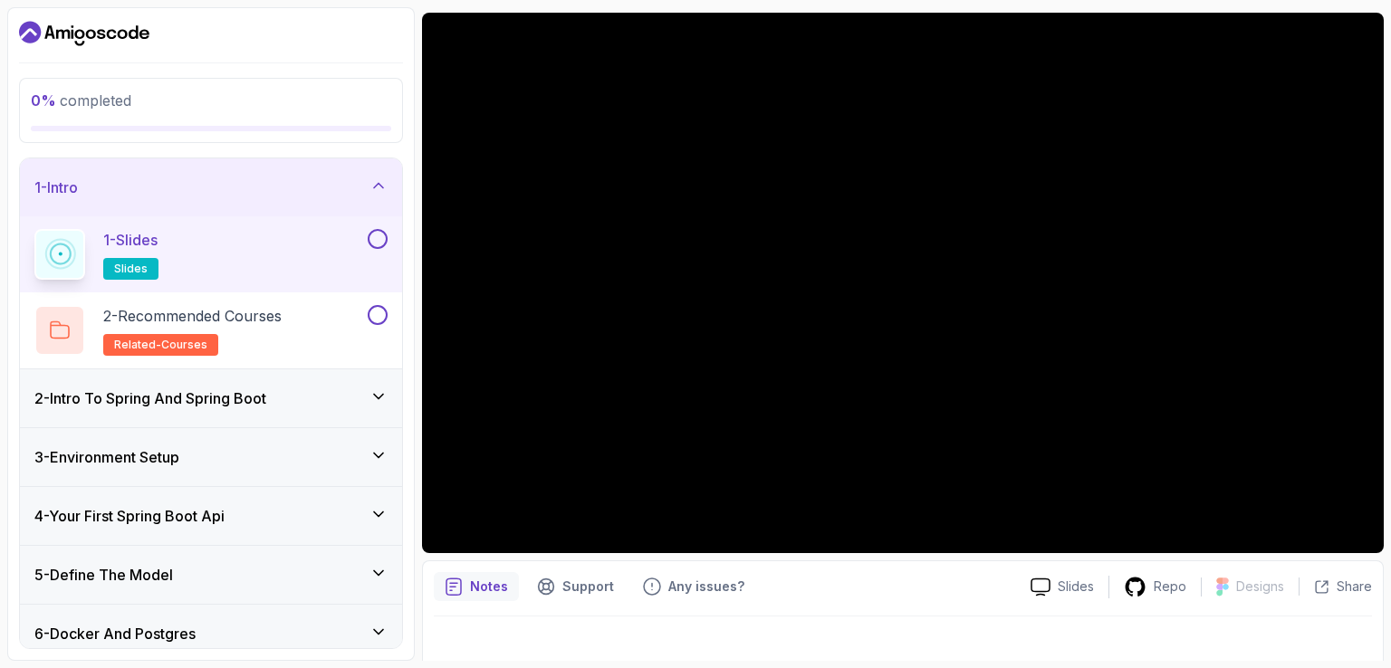
scroll to position [167, 0]
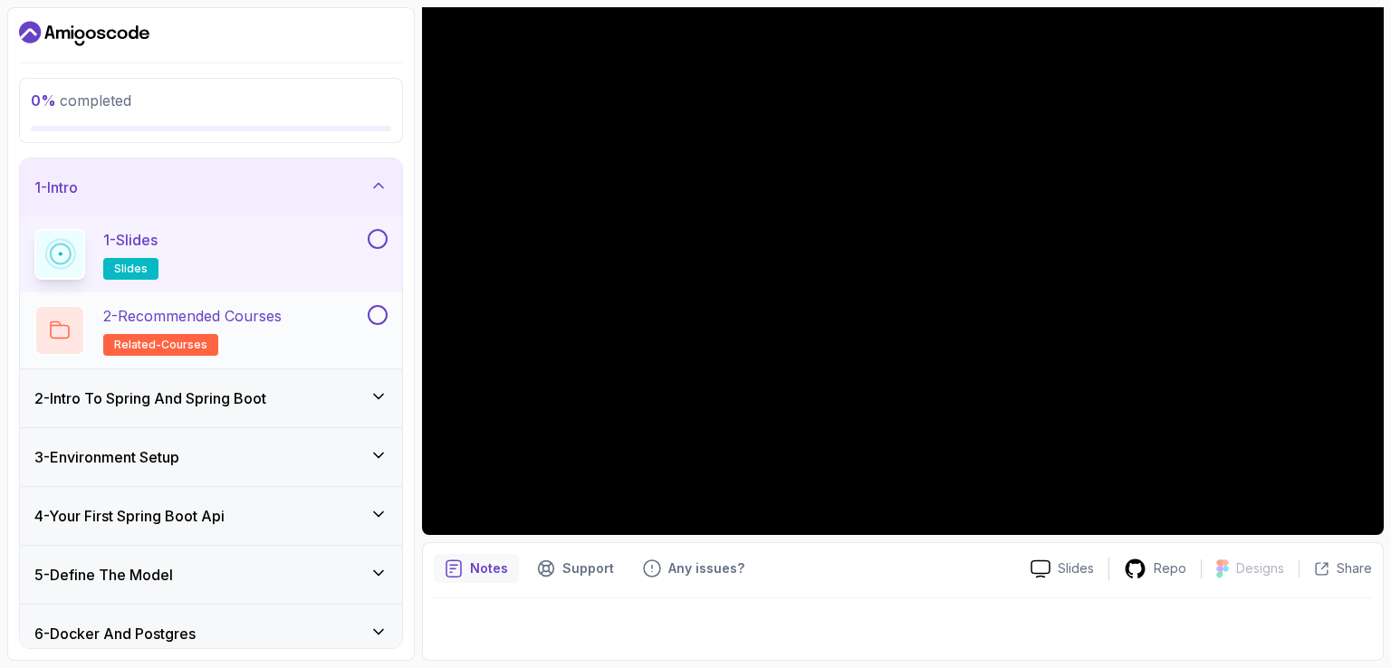
click at [228, 301] on div "2 - Recommended Courses related-courses" at bounding box center [211, 330] width 382 height 76
click at [271, 320] on p "2 - Recommended Courses" at bounding box center [192, 316] width 178 height 22
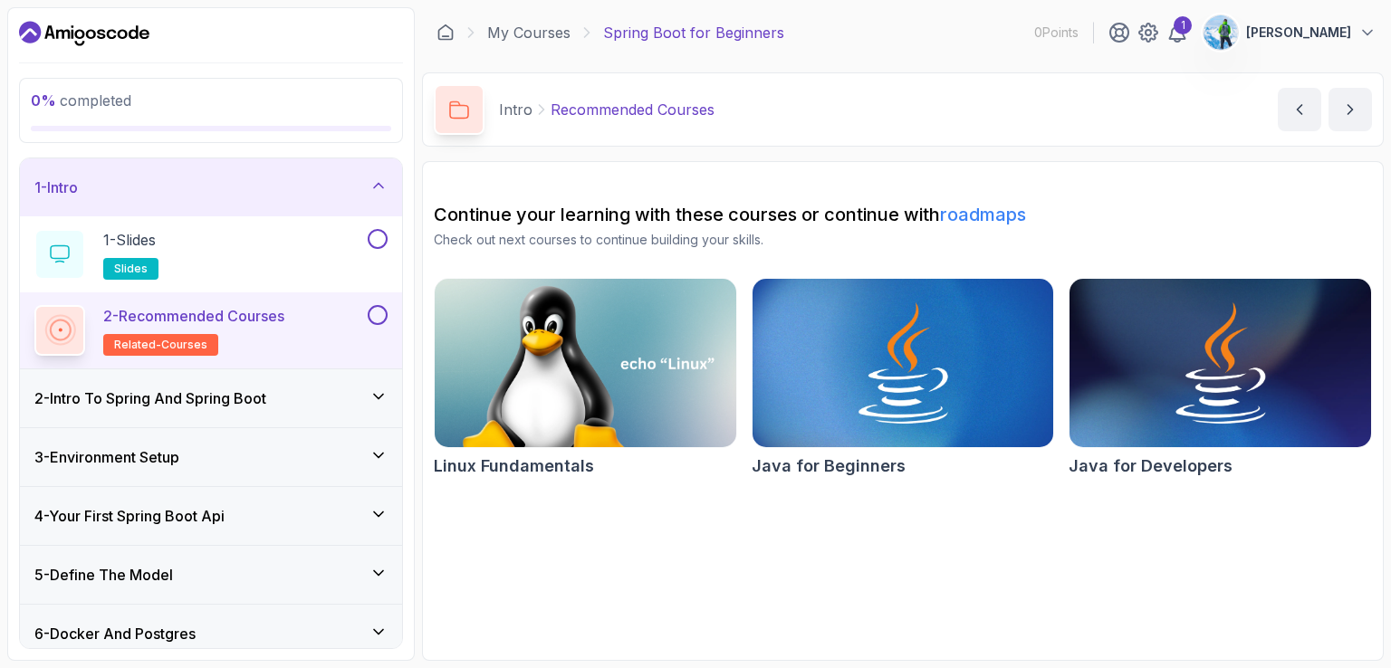
click at [244, 391] on h3 "2 - Intro To Spring And Spring Boot" at bounding box center [150, 399] width 232 height 22
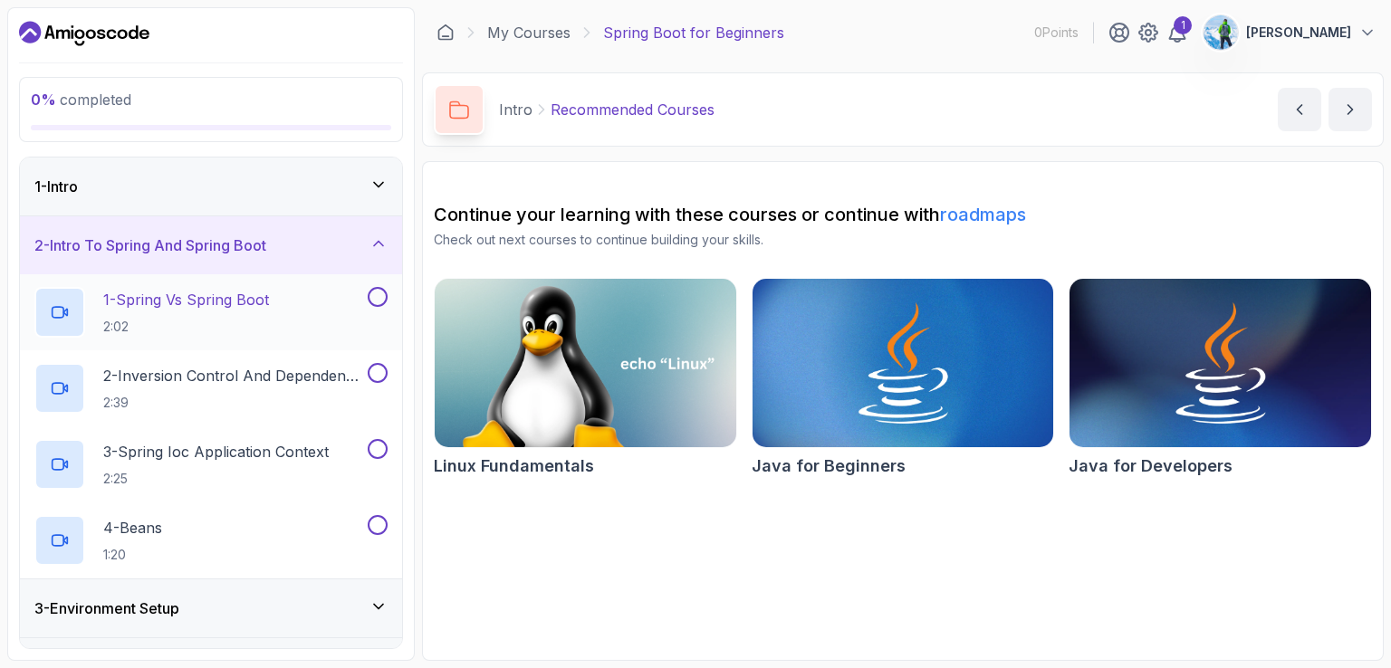
click at [232, 319] on p "2:02" at bounding box center [186, 327] width 166 height 18
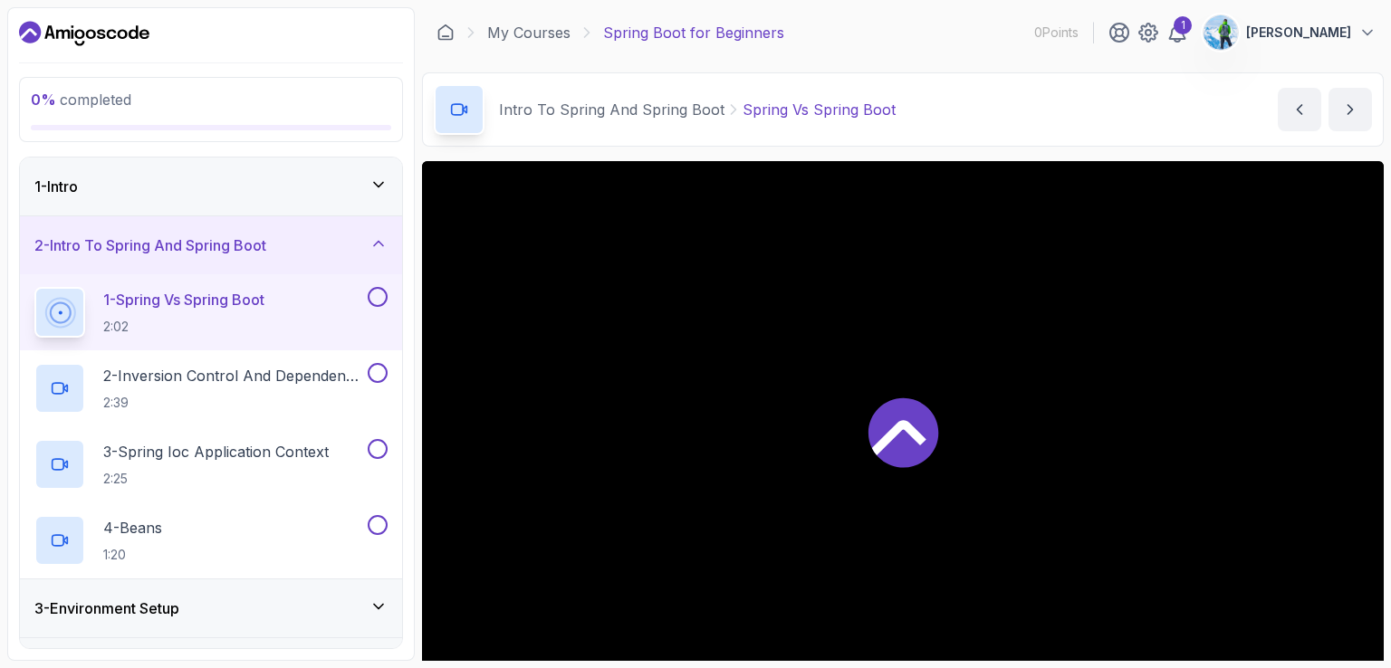
click at [934, 435] on icon at bounding box center [903, 433] width 70 height 70
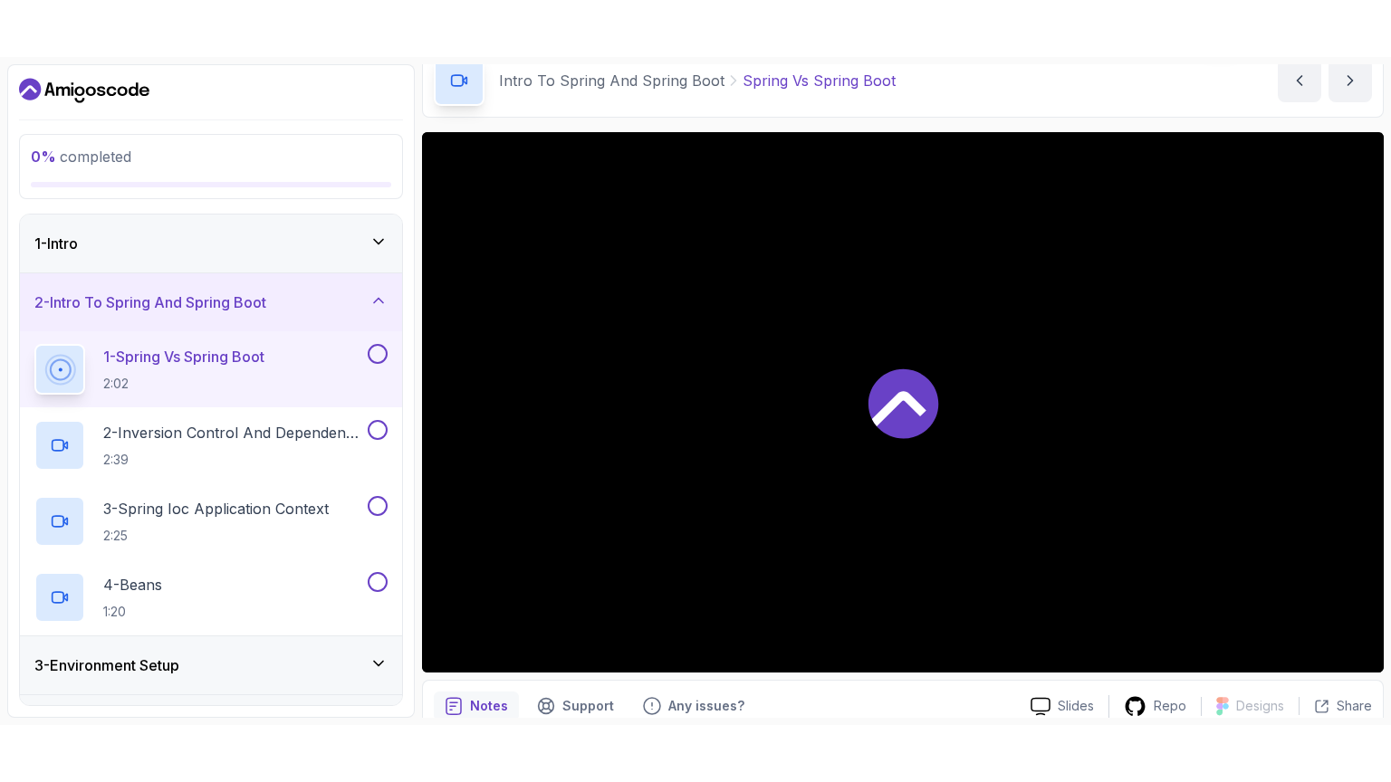
scroll to position [91, 0]
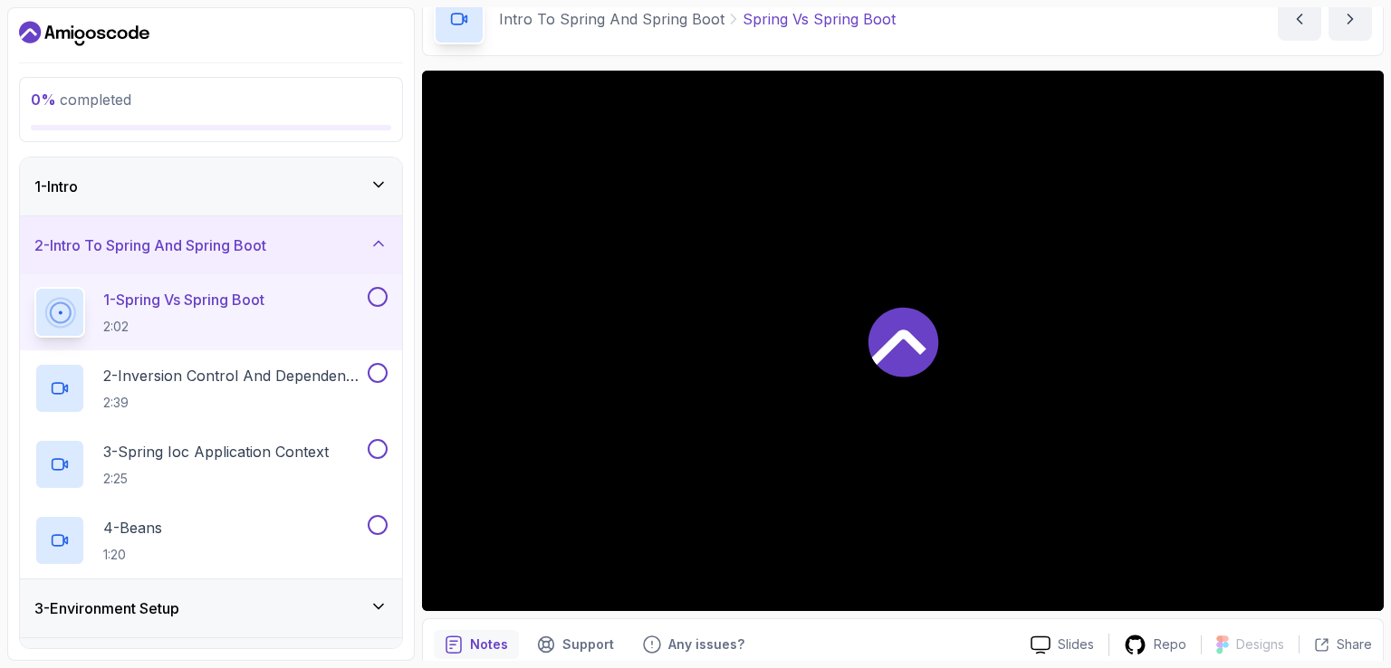
click at [210, 292] on p "1 - Spring Vs Spring Boot" at bounding box center [183, 300] width 161 height 22
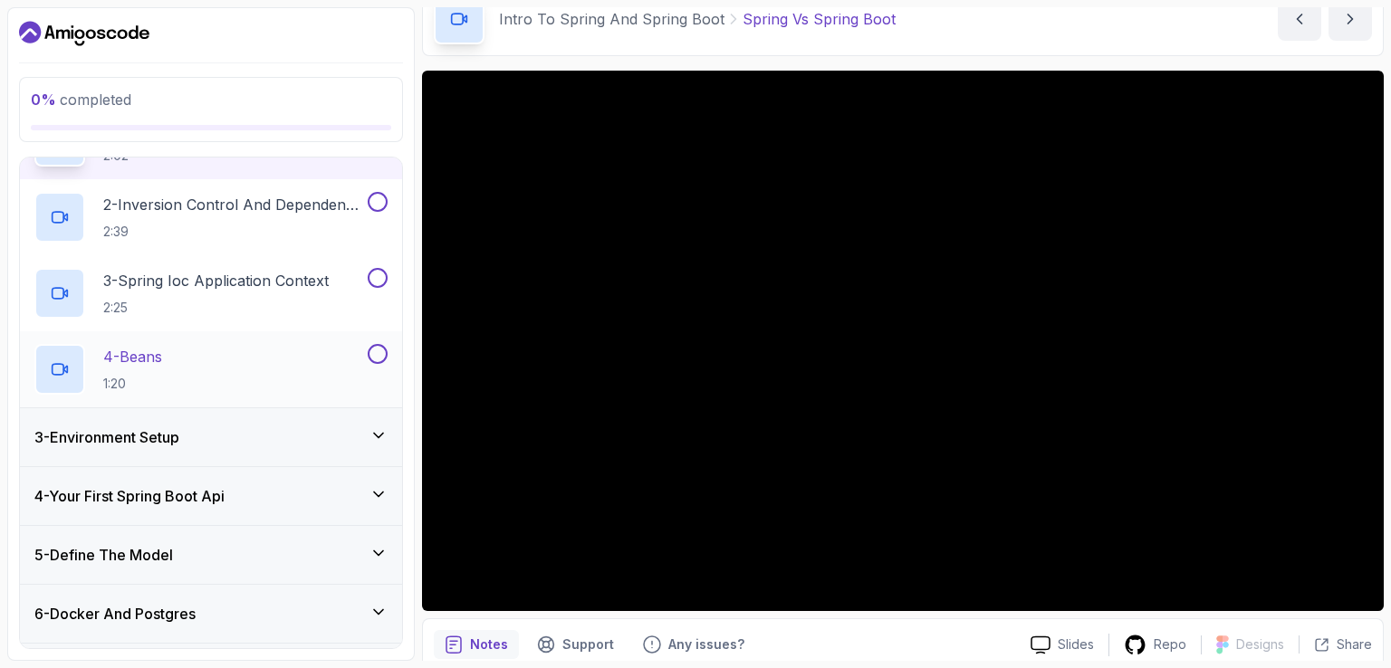
scroll to position [181, 0]
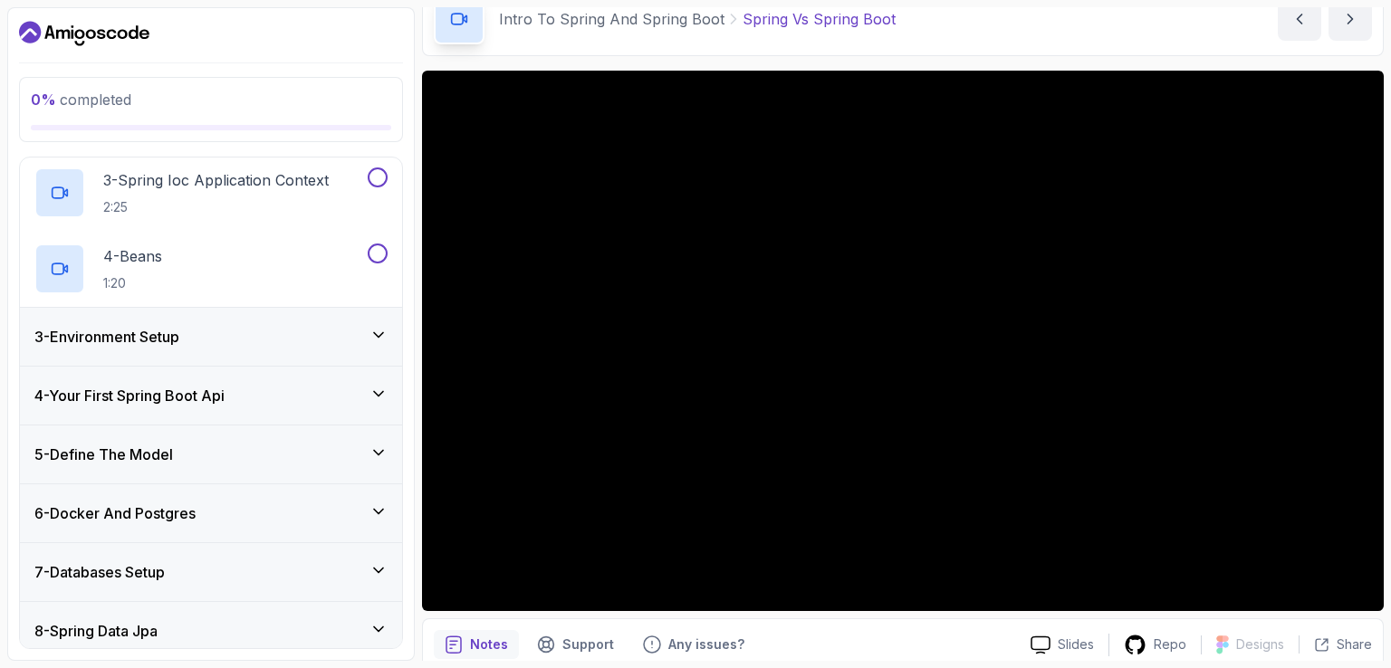
click at [278, 398] on div "4 - Your First Spring Boot Api" at bounding box center [210, 396] width 353 height 22
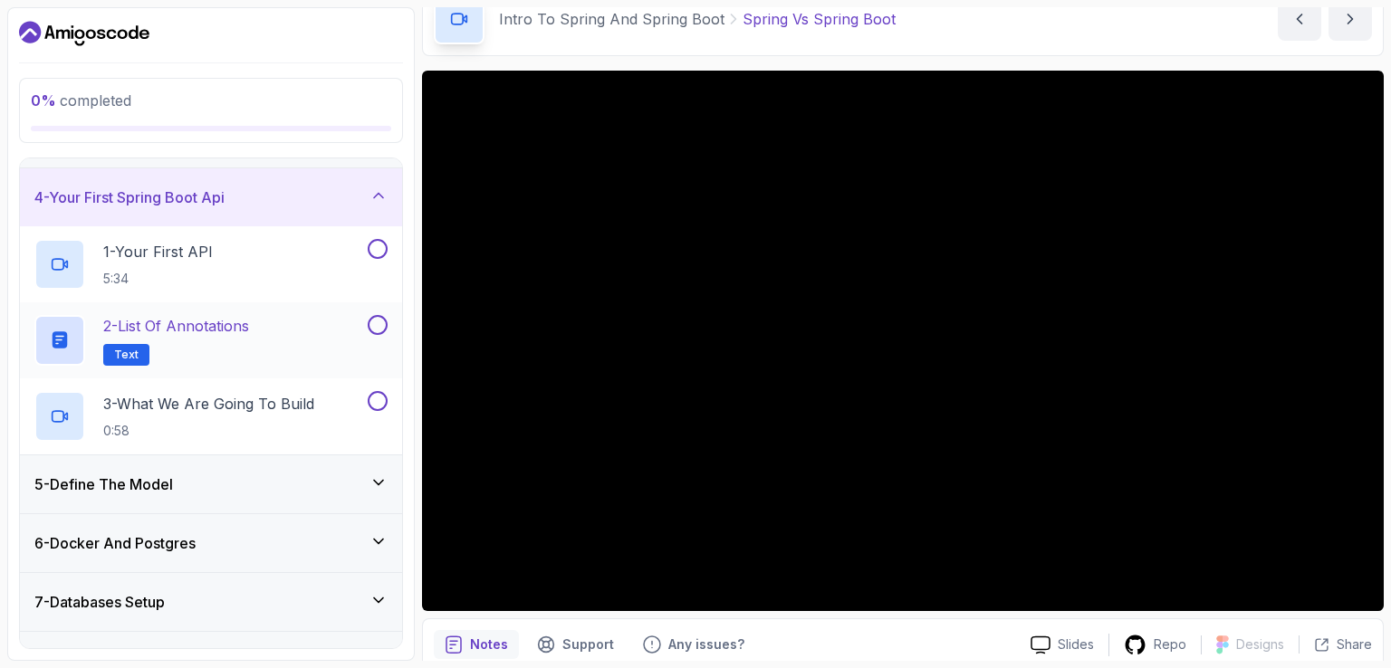
scroll to position [121, 0]
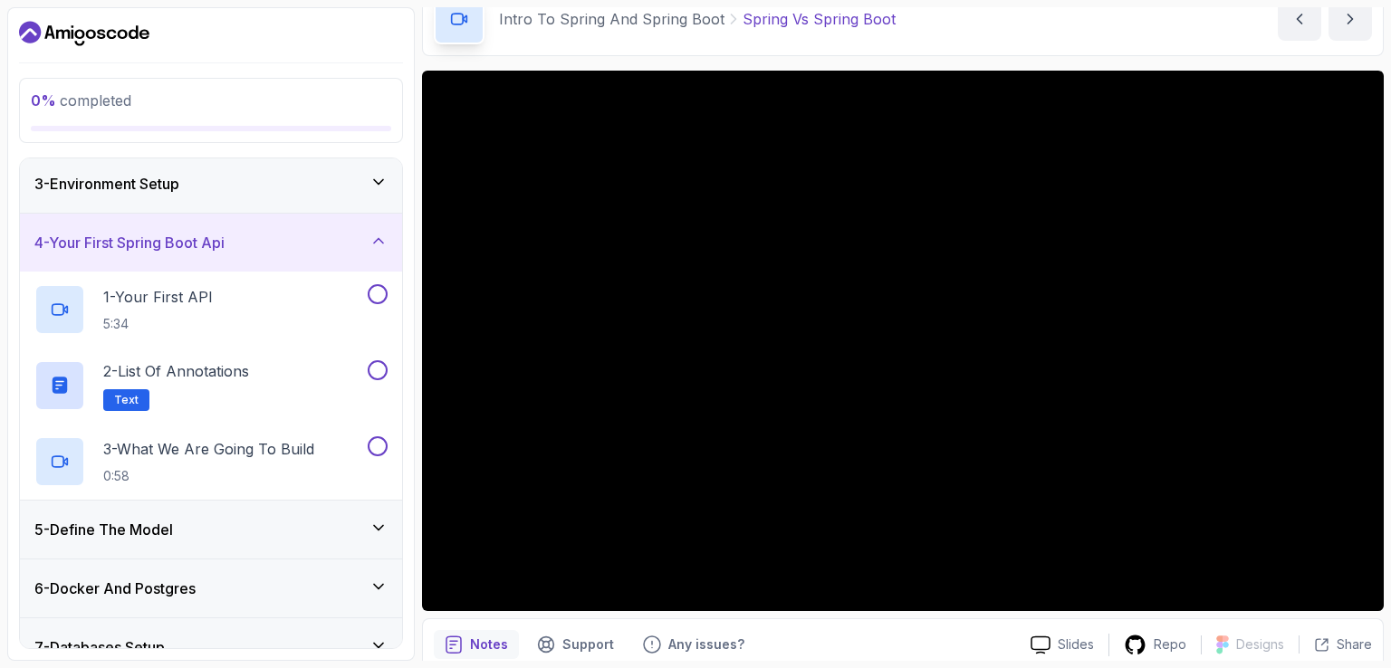
click at [359, 253] on div "4 - Your First Spring Boot Api" at bounding box center [211, 243] width 382 height 58
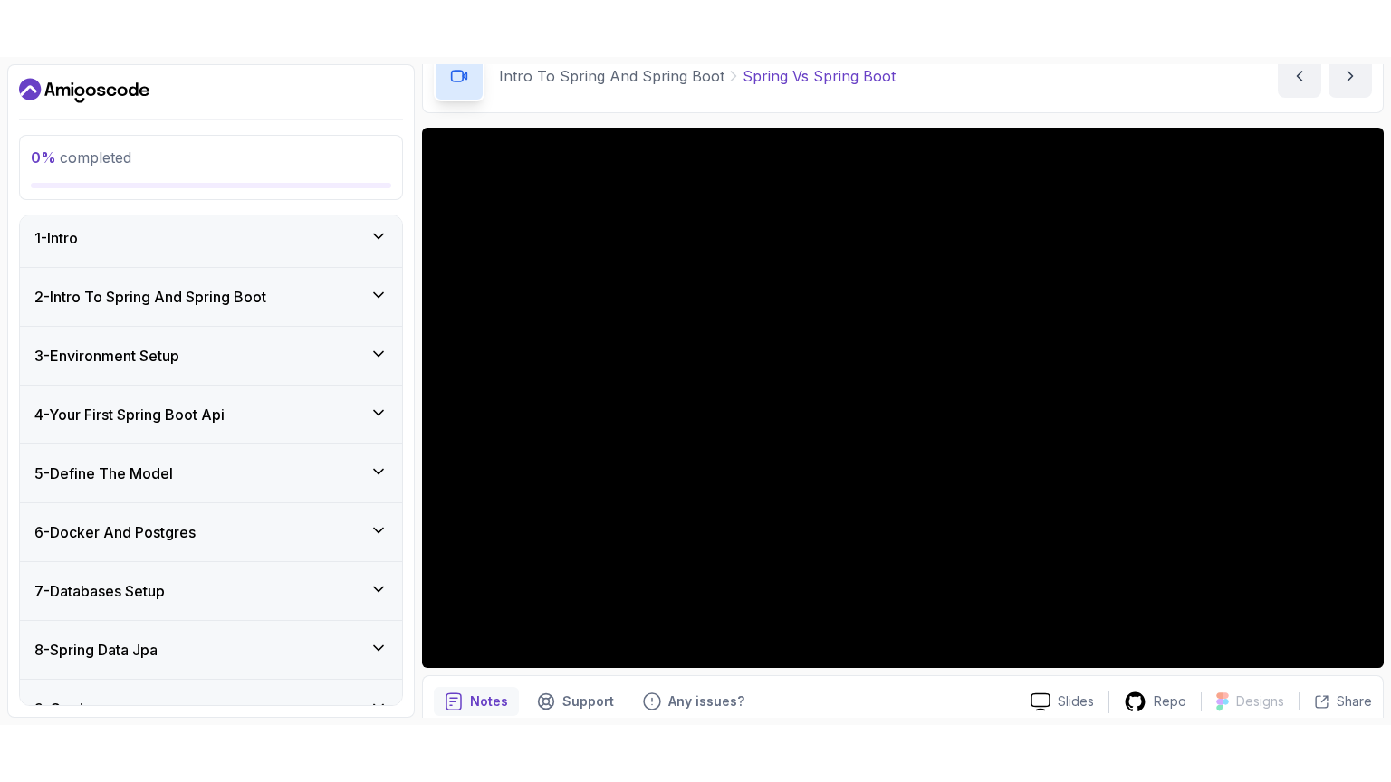
scroll to position [0, 0]
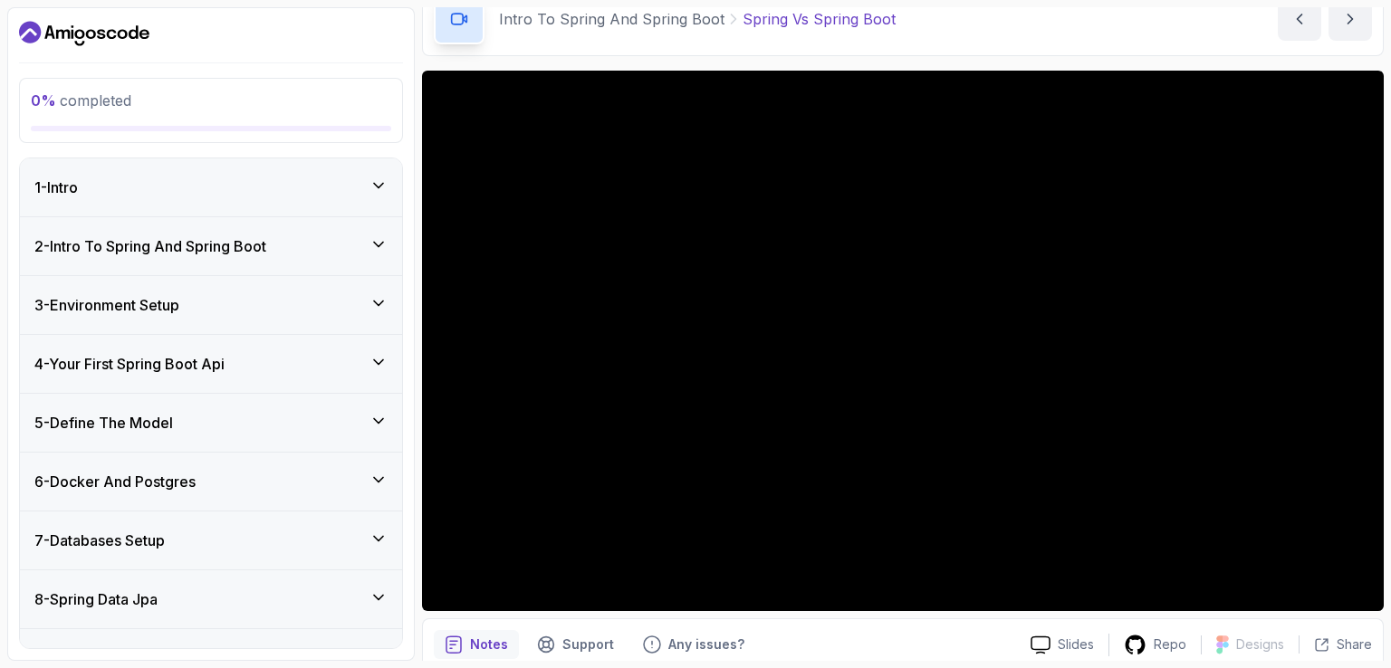
click at [341, 247] on div "2 - Intro To Spring And Spring Boot" at bounding box center [210, 246] width 353 height 22
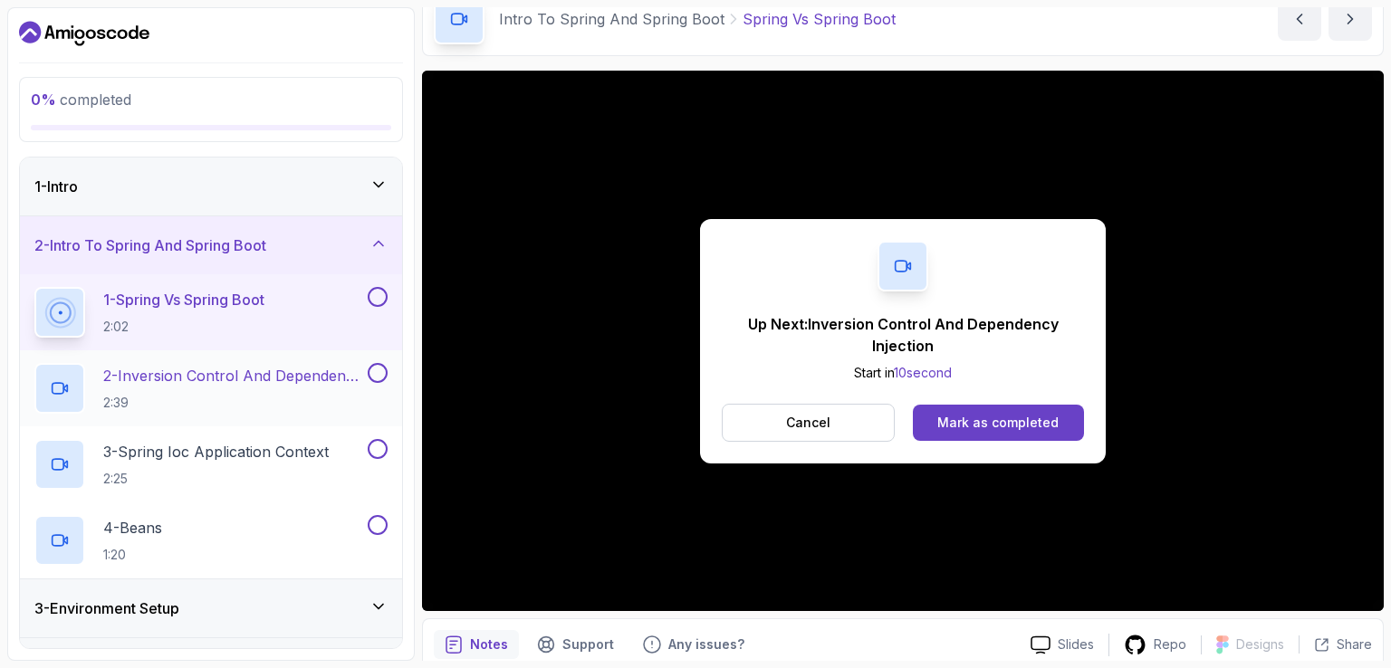
click at [221, 382] on p "2 - Inversion Control And Dependency Injection" at bounding box center [233, 376] width 261 height 22
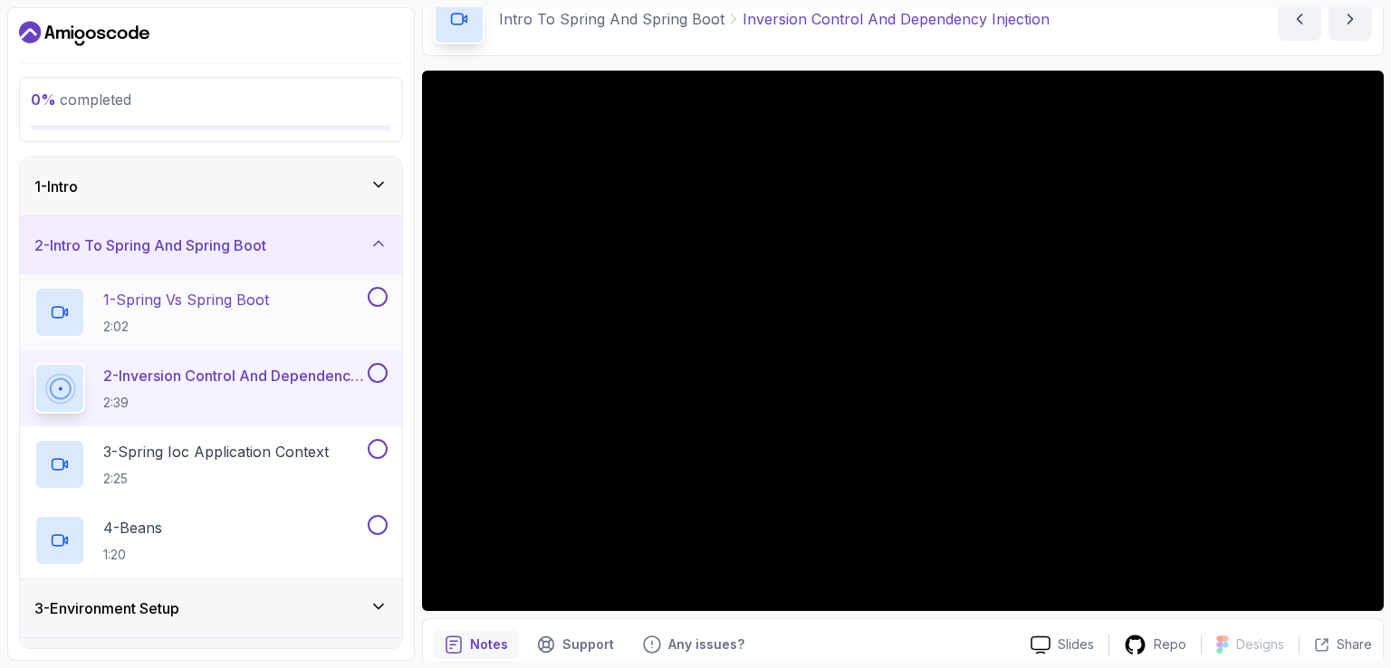
click at [377, 304] on button at bounding box center [378, 297] width 20 height 20
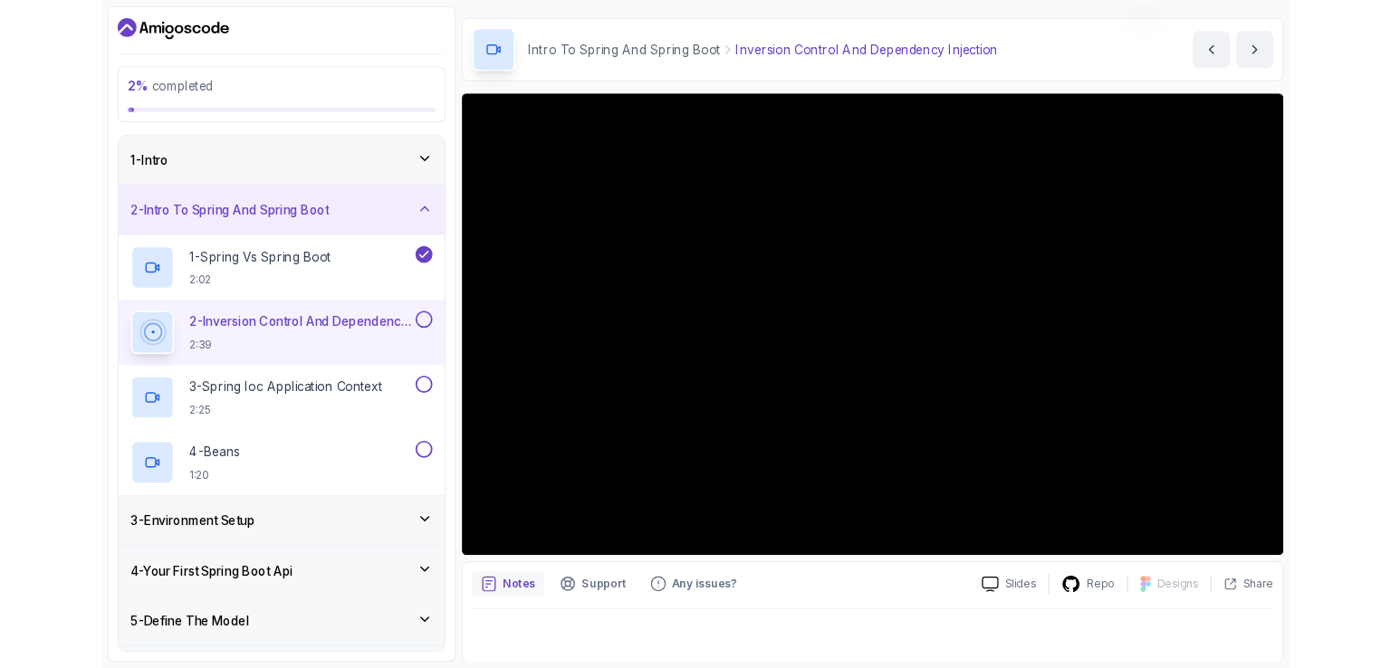
scroll to position [91, 0]
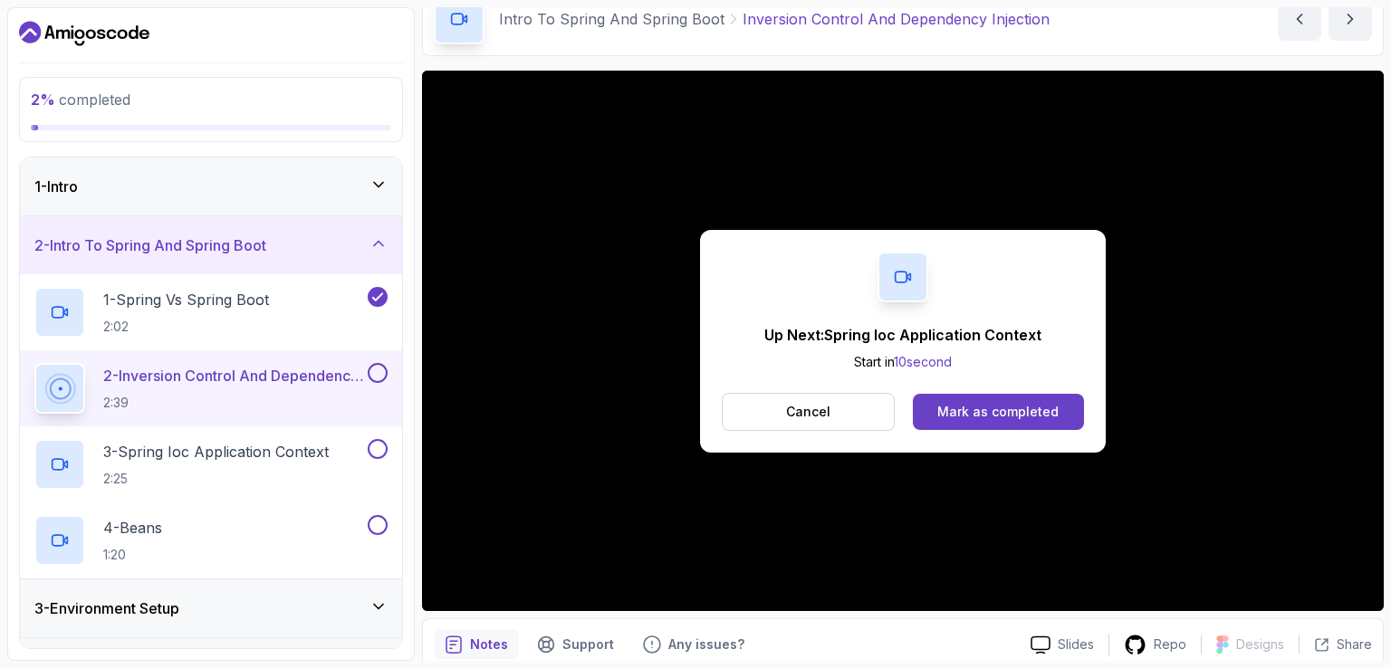
click at [375, 377] on button at bounding box center [378, 373] width 20 height 20
click at [232, 470] on p "2:25" at bounding box center [215, 479] width 225 height 18
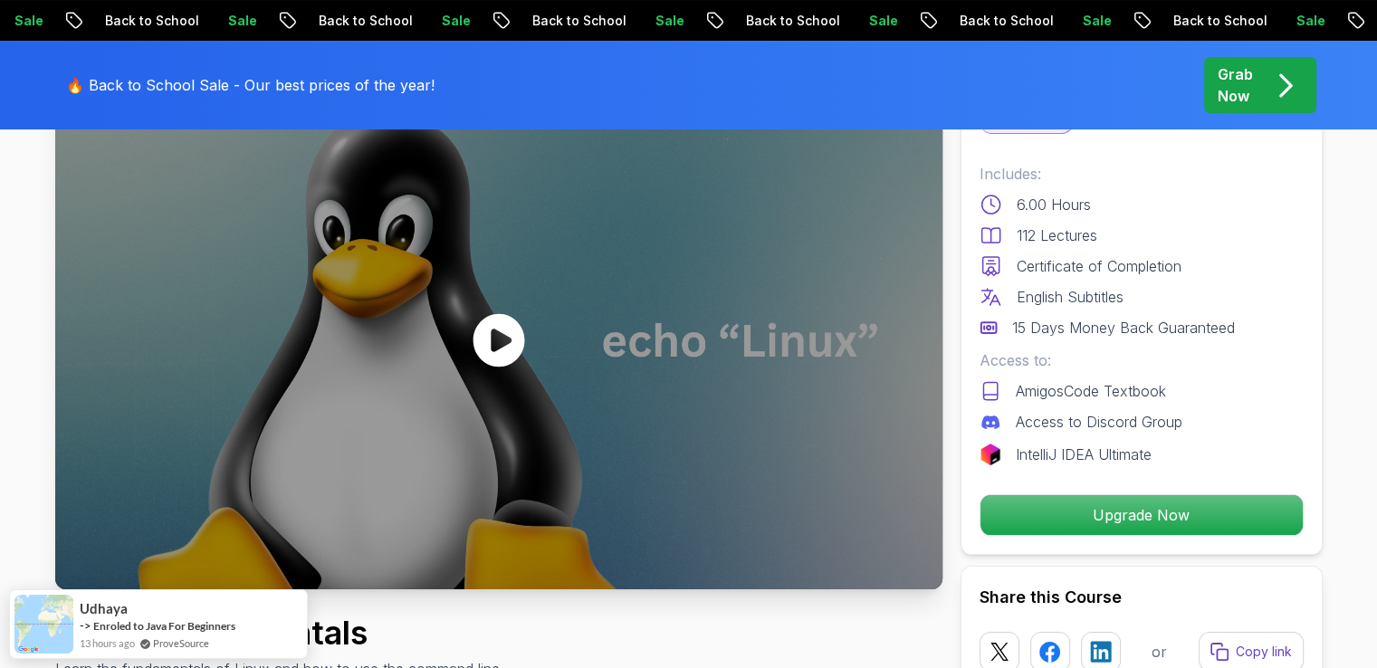
scroll to position [91, 0]
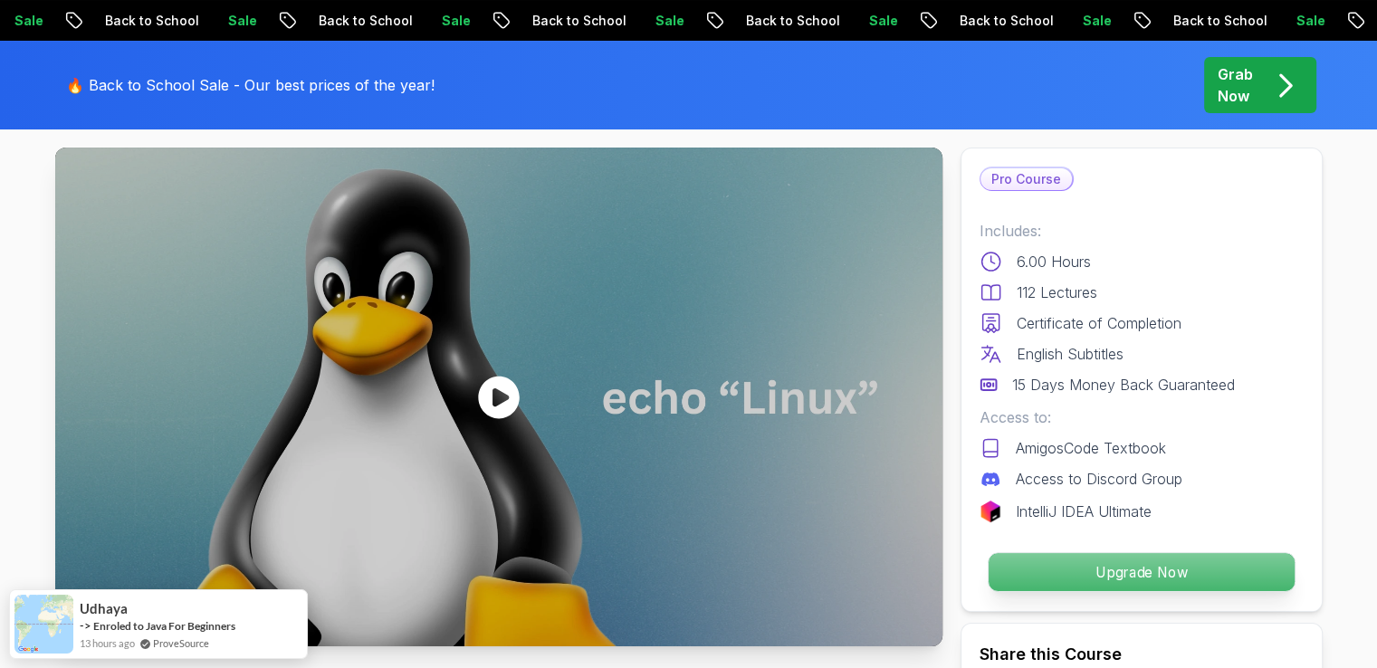
click at [1157, 583] on p "Upgrade Now" at bounding box center [1141, 572] width 306 height 38
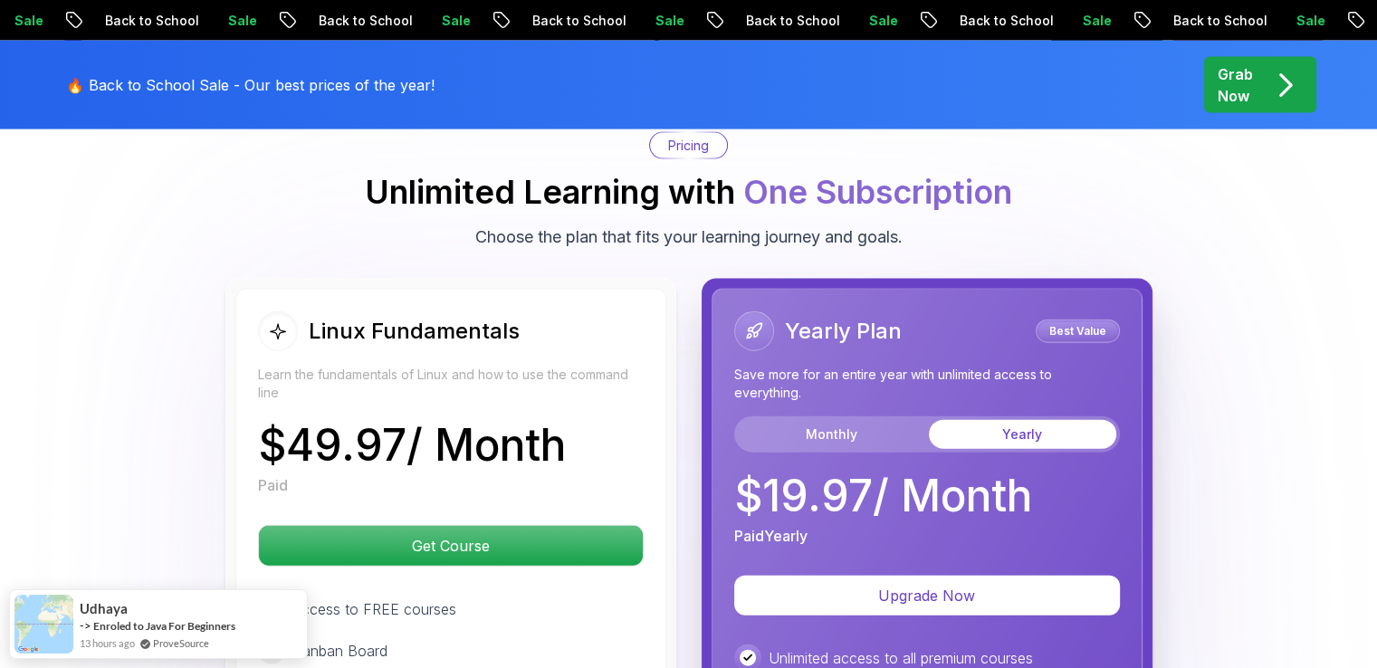
scroll to position [4009, 0]
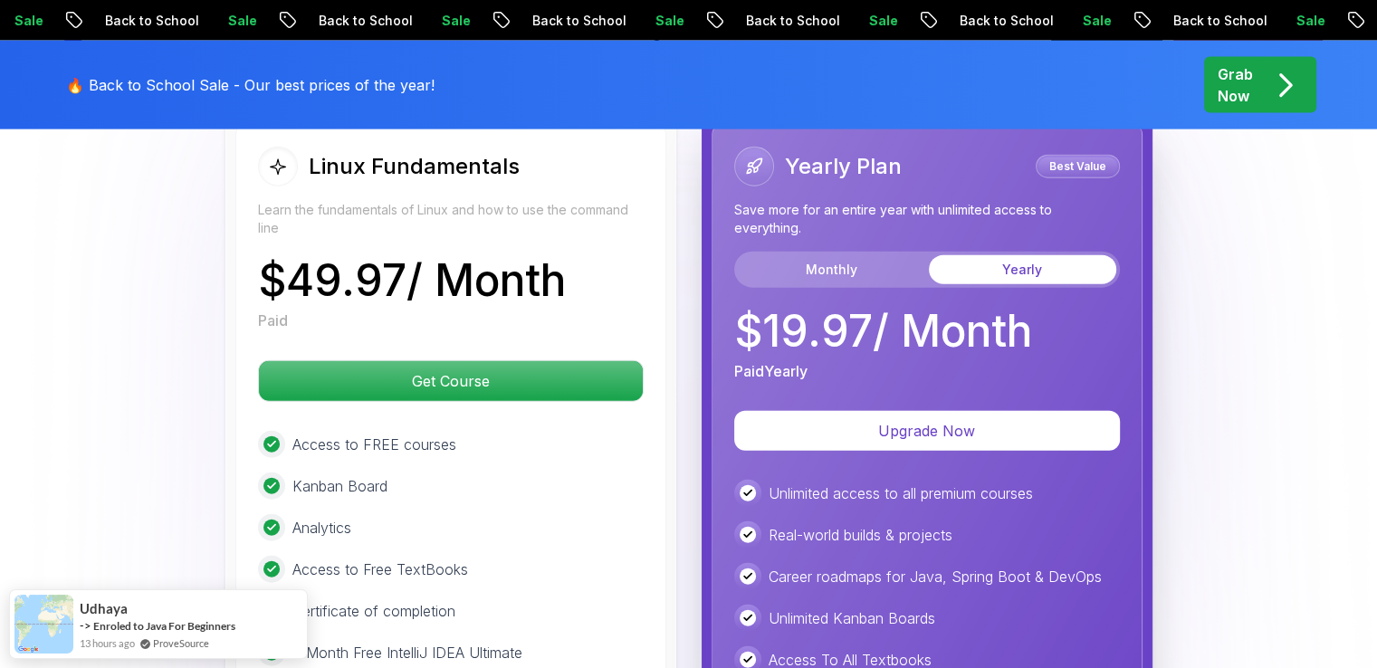
scroll to position [4191, 0]
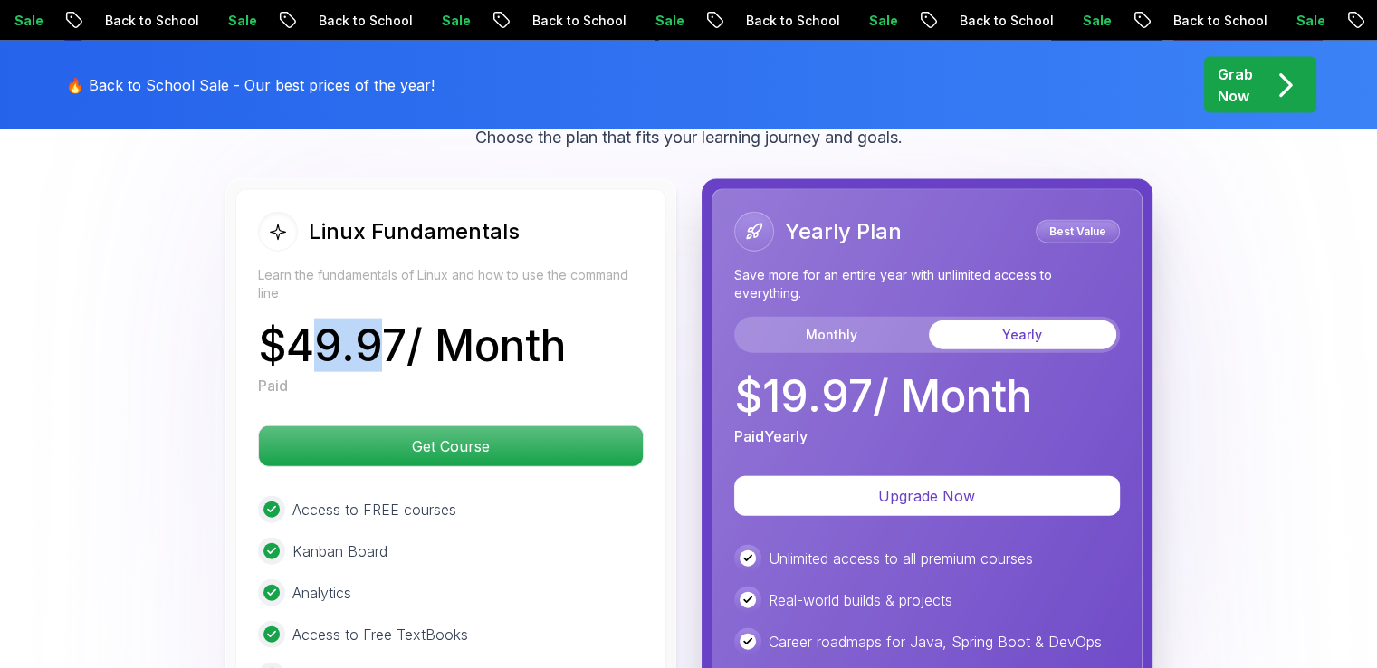
drag, startPoint x: 320, startPoint y: 338, endPoint x: 391, endPoint y: 350, distance: 72.5
click at [391, 350] on p "$ 49.97 / Month" at bounding box center [412, 345] width 308 height 43
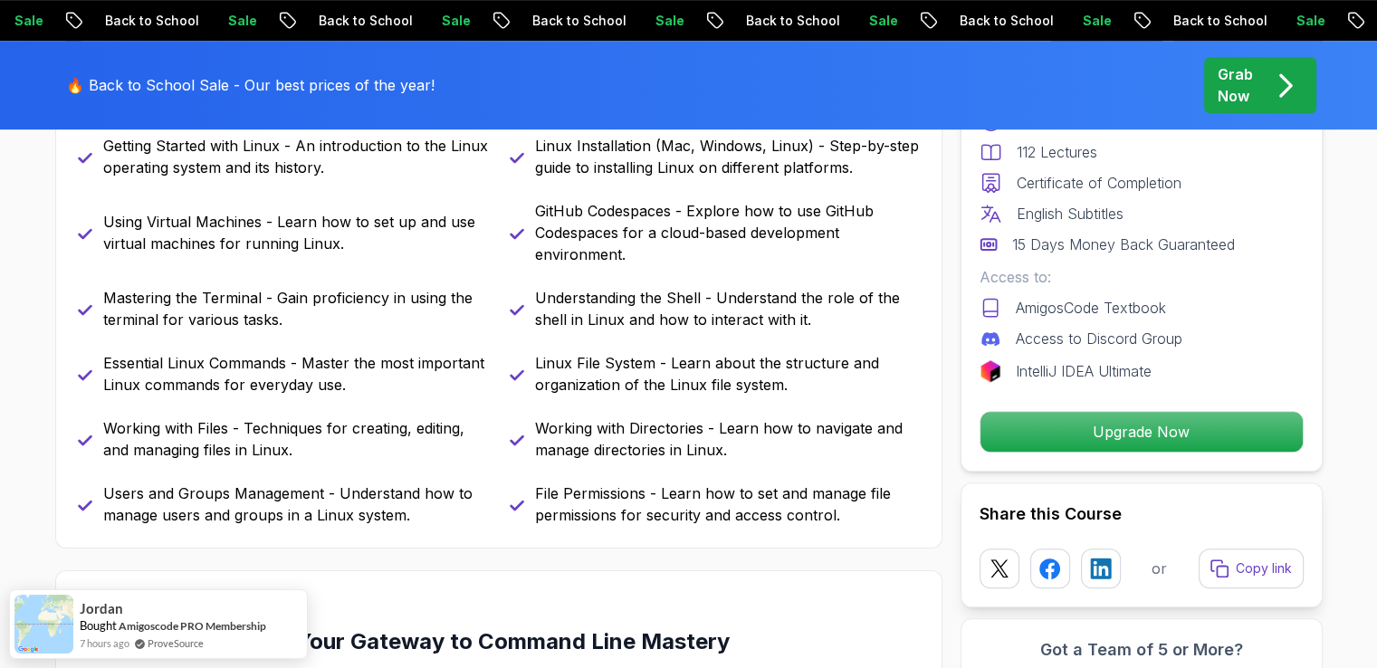
scroll to position [750, 0]
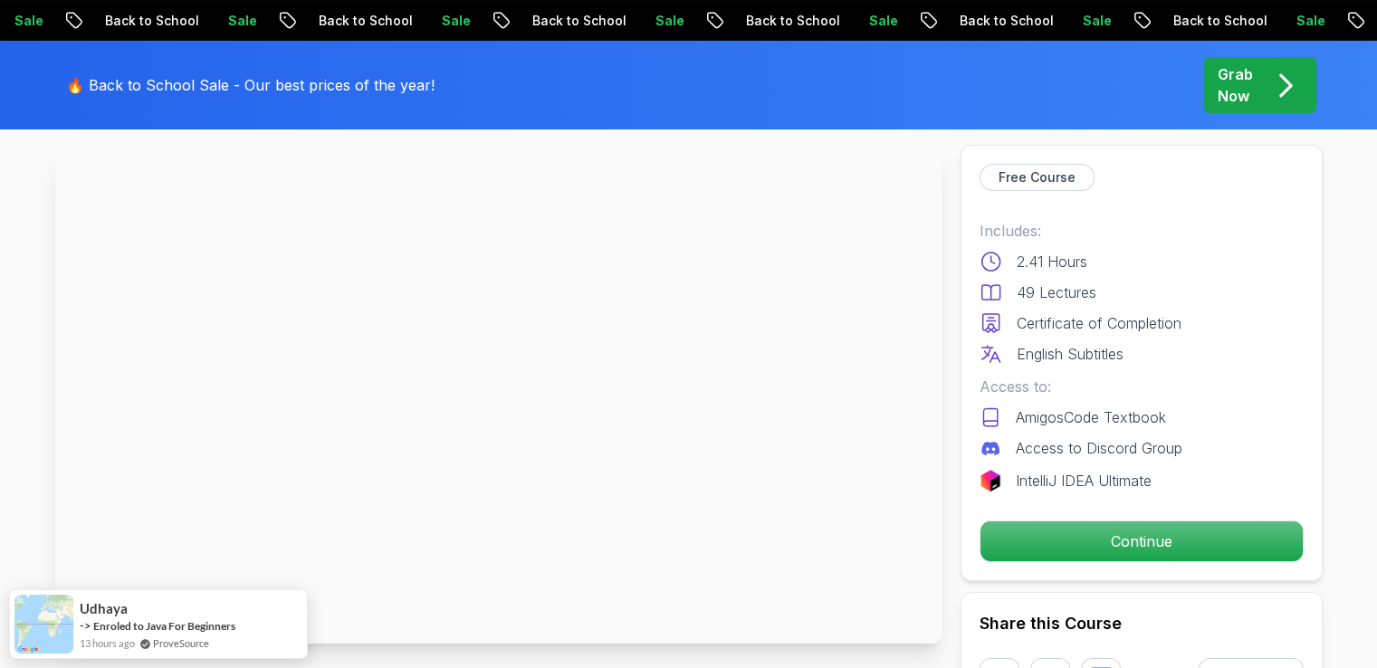
scroll to position [91, 0]
